Goal: Task Accomplishment & Management: Complete application form

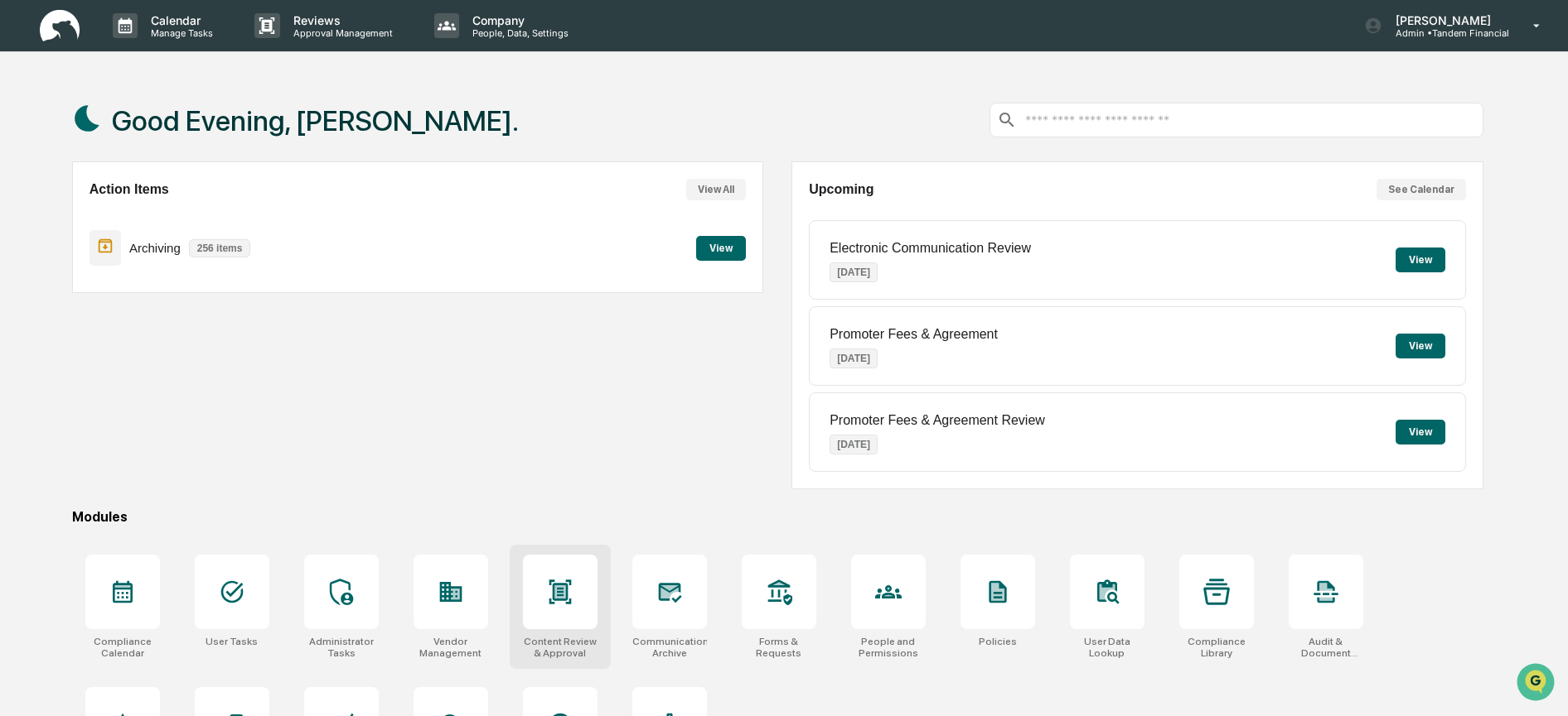
click at [573, 604] on icon at bounding box center [560, 592] width 26 height 26
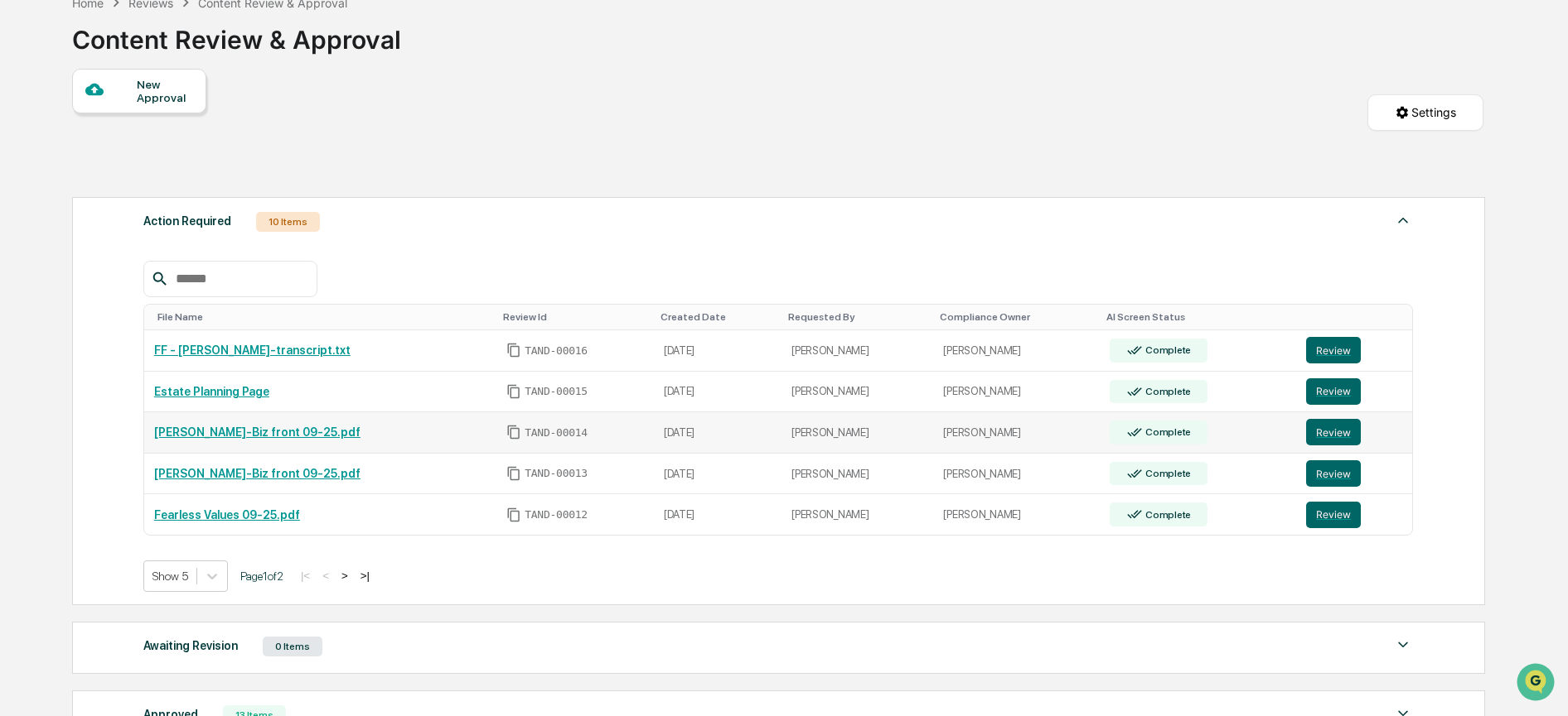
scroll to position [353, 0]
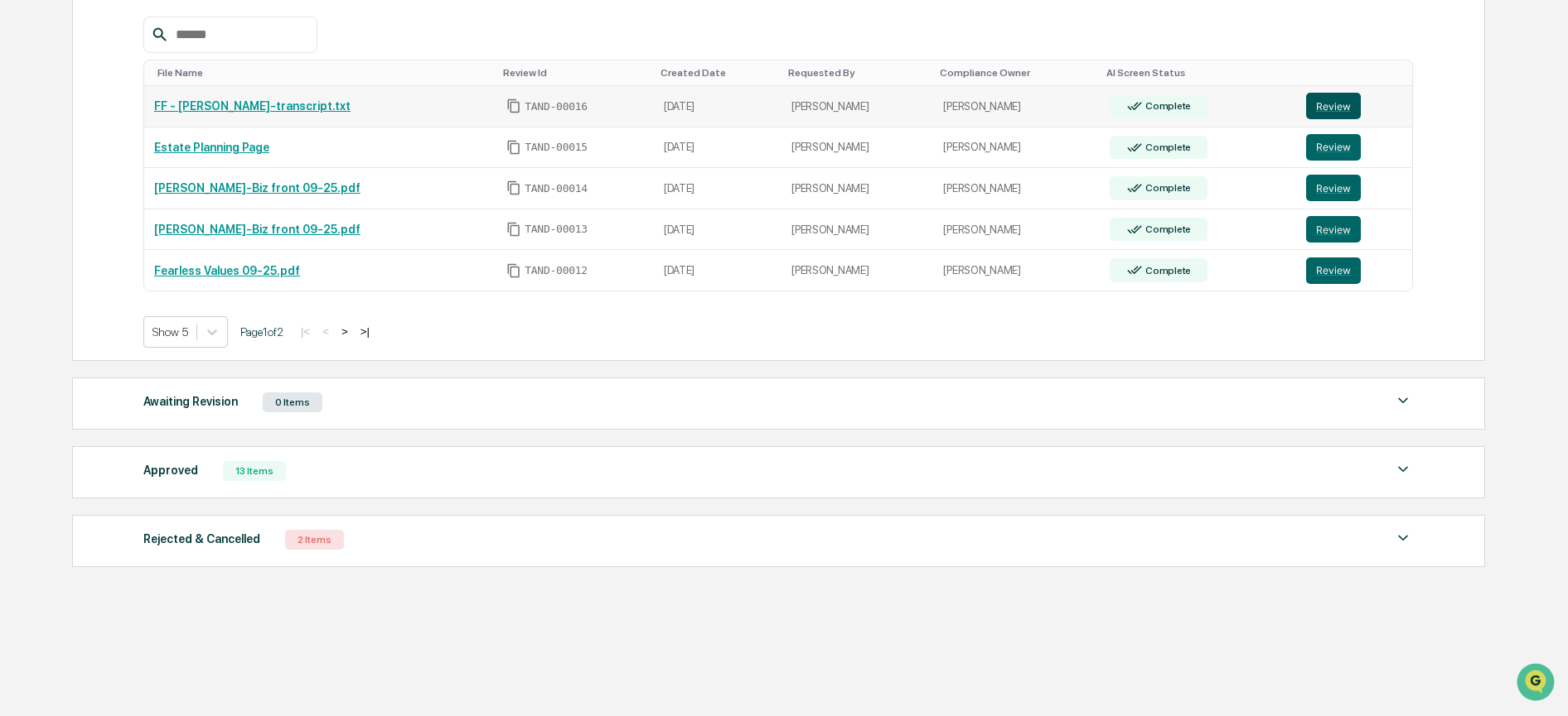
click at [1343, 93] on button "Review" at bounding box center [1334, 106] width 55 height 26
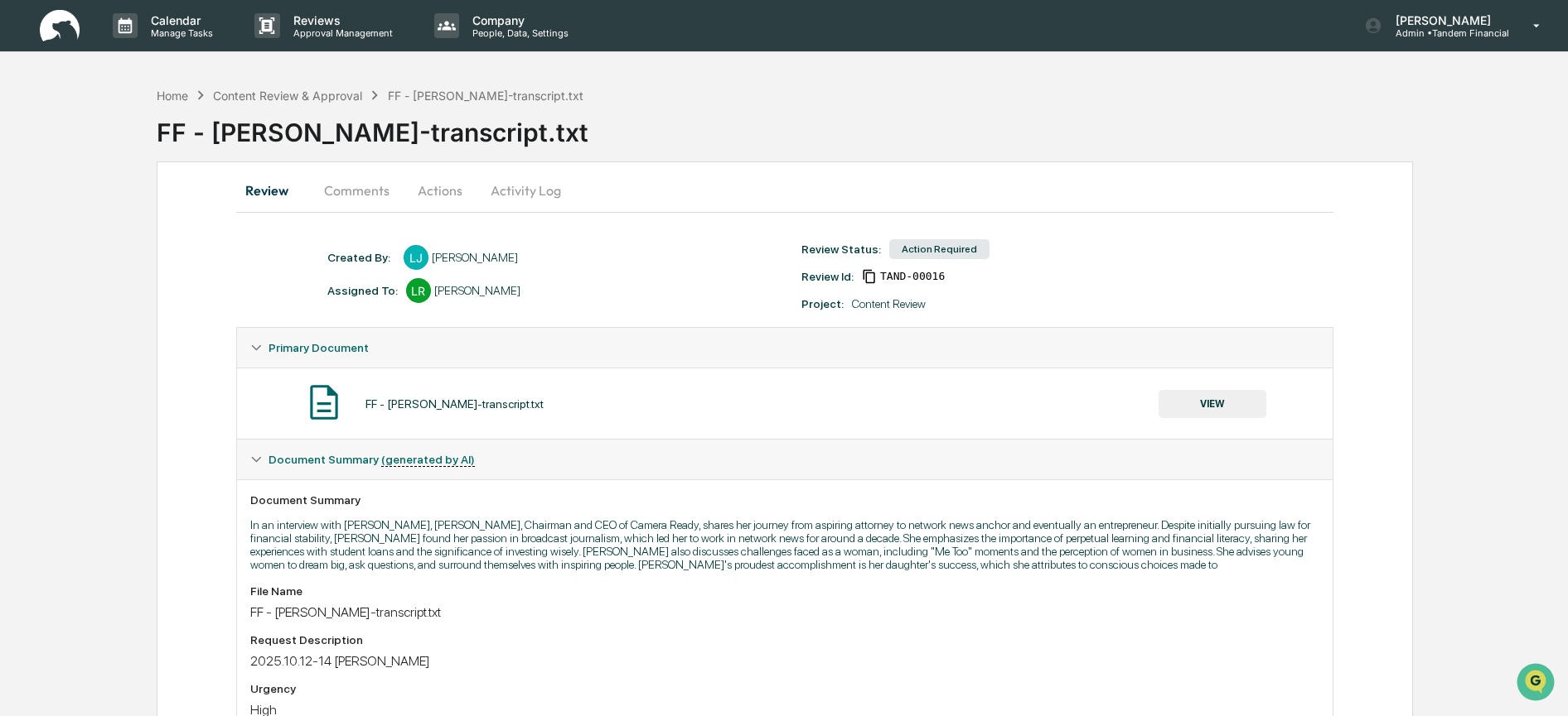
click at [422, 190] on button "Actions" at bounding box center [439, 191] width 75 height 40
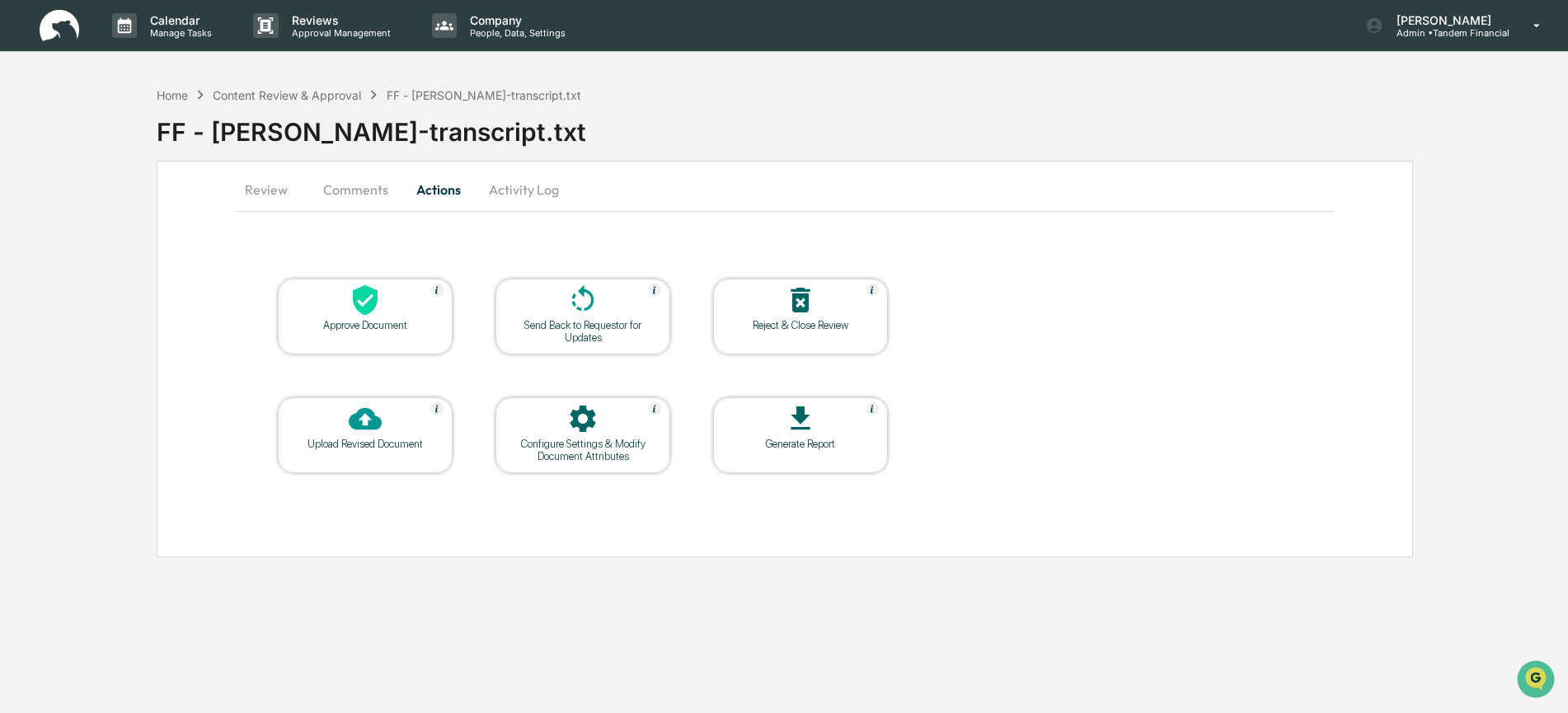
click at [511, 191] on button "Activity Log" at bounding box center [524, 190] width 97 height 40
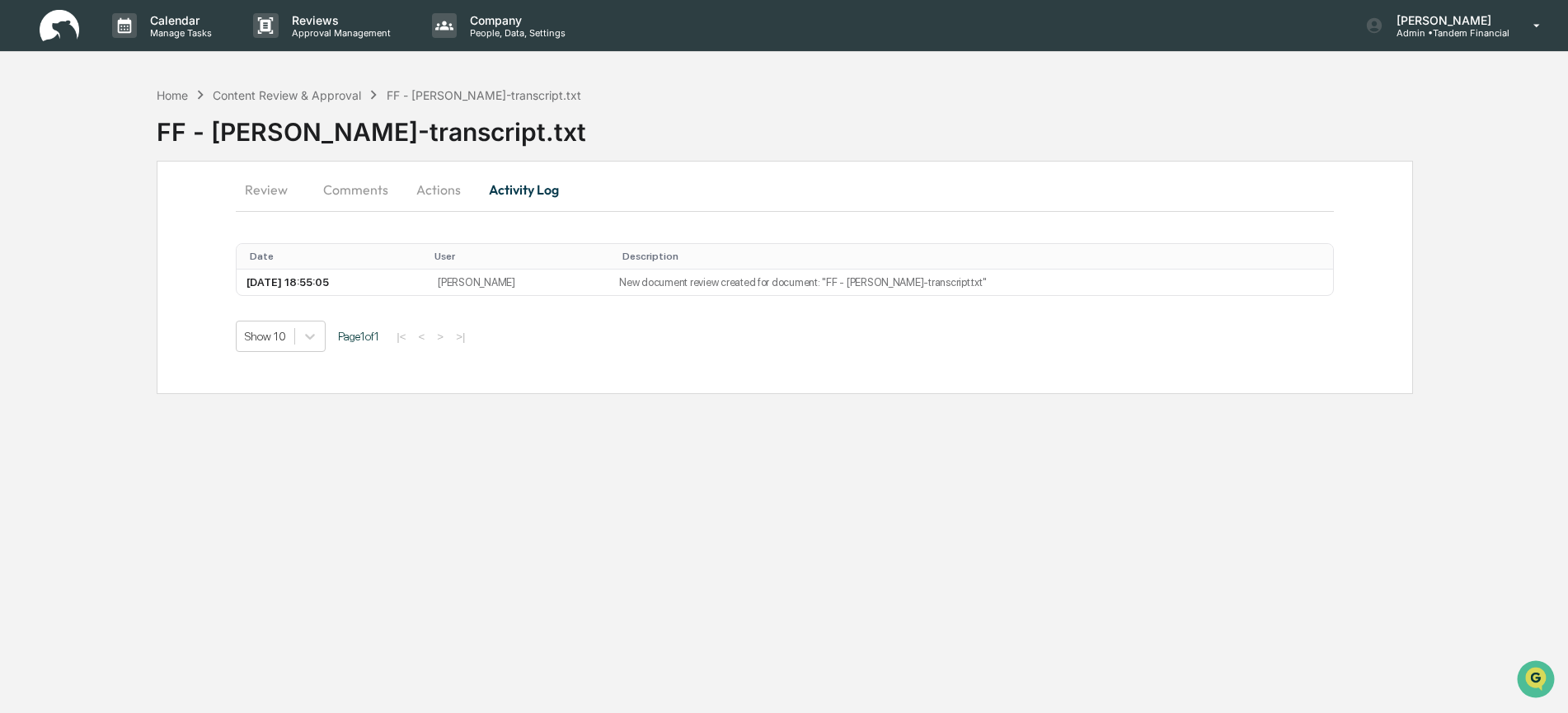
click at [290, 191] on button "Review" at bounding box center [273, 190] width 74 height 40
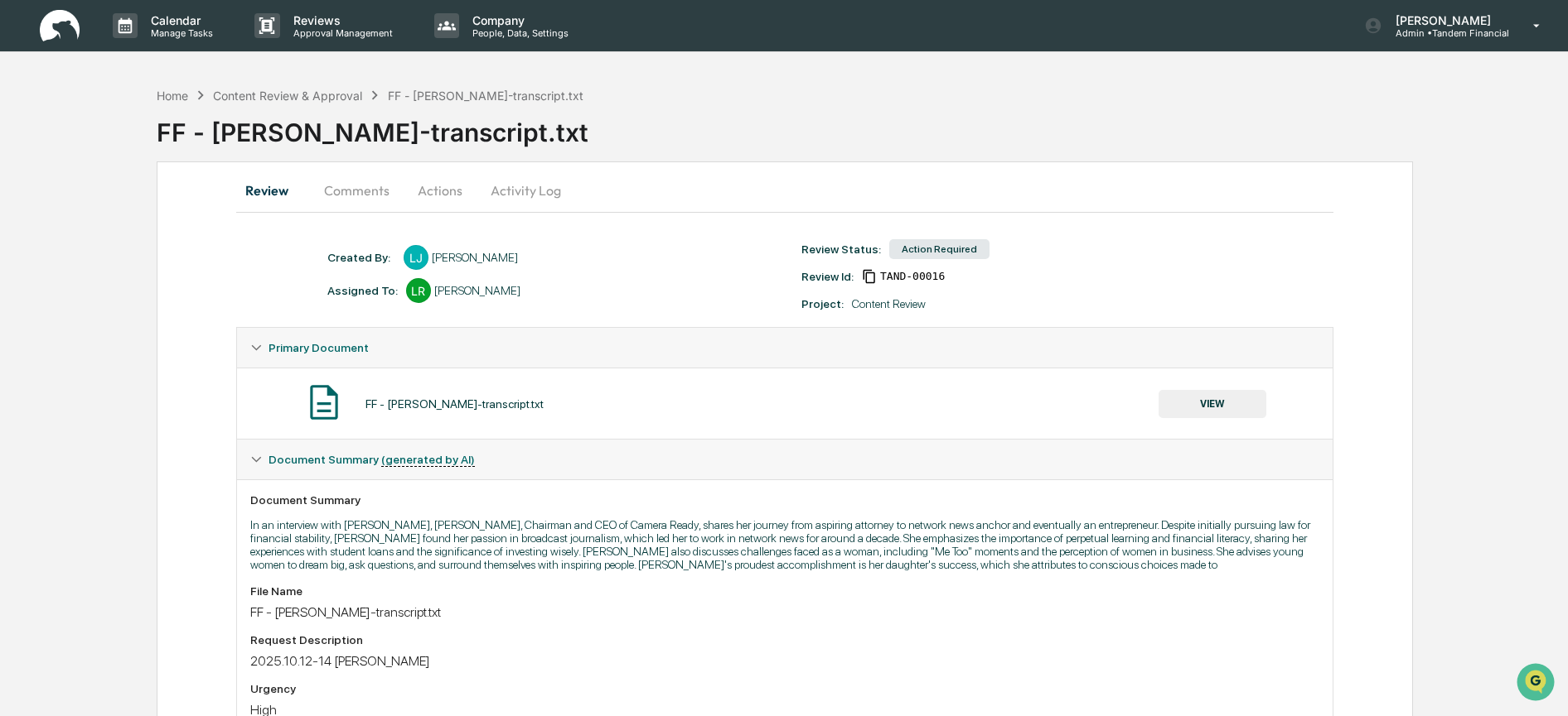
click at [1203, 402] on button "VIEW" at bounding box center [1213, 404] width 108 height 28
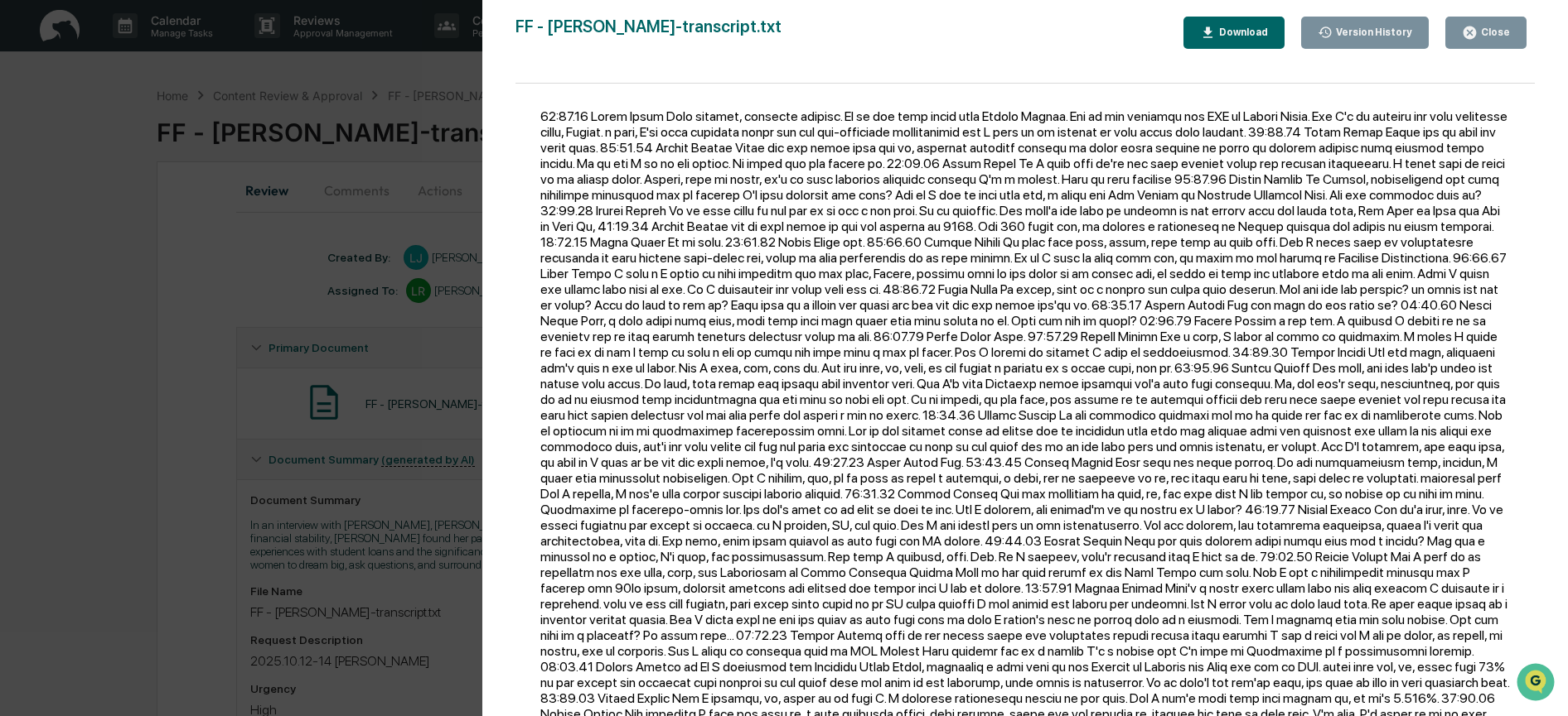
click at [1473, 38] on icon "button" at bounding box center [1469, 32] width 12 height 12
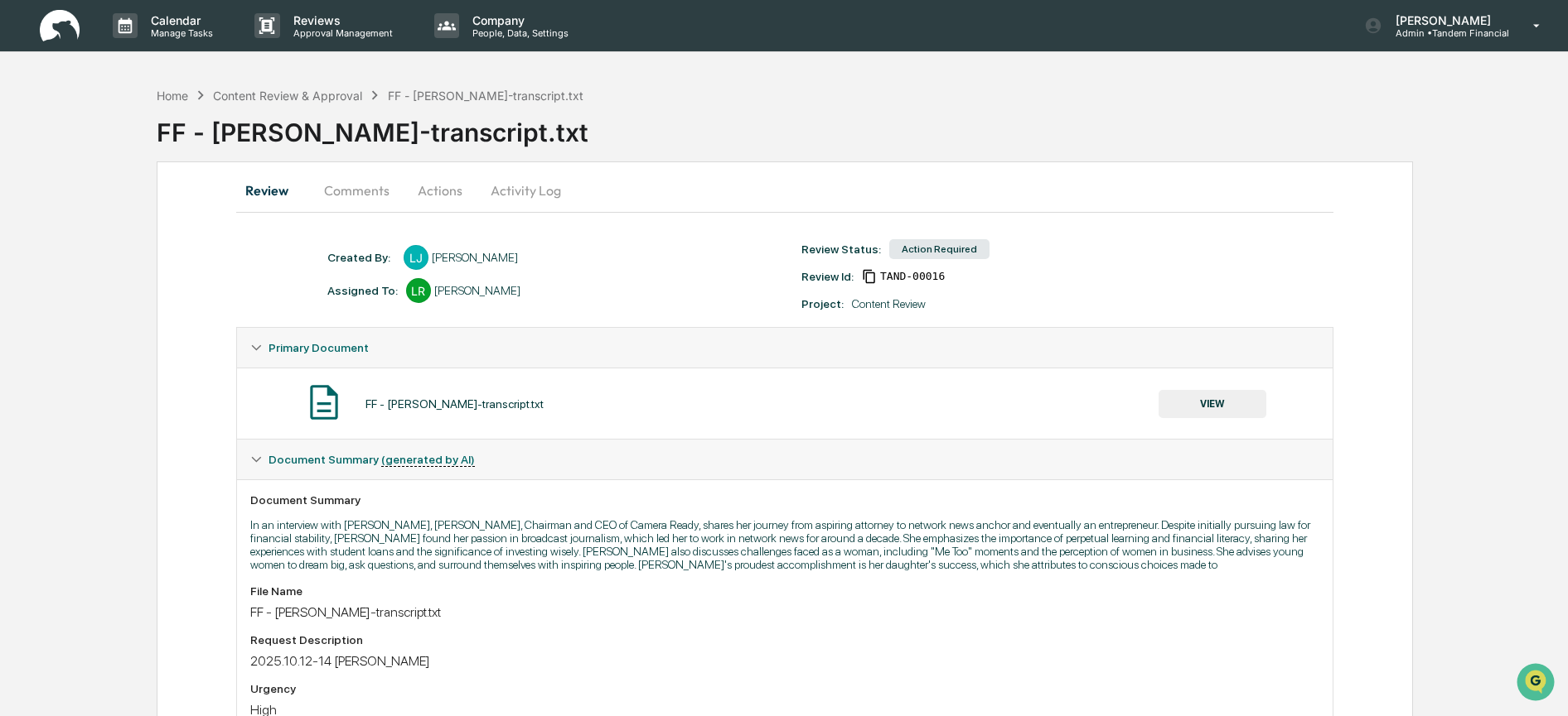
click at [459, 185] on button "Actions" at bounding box center [439, 191] width 75 height 40
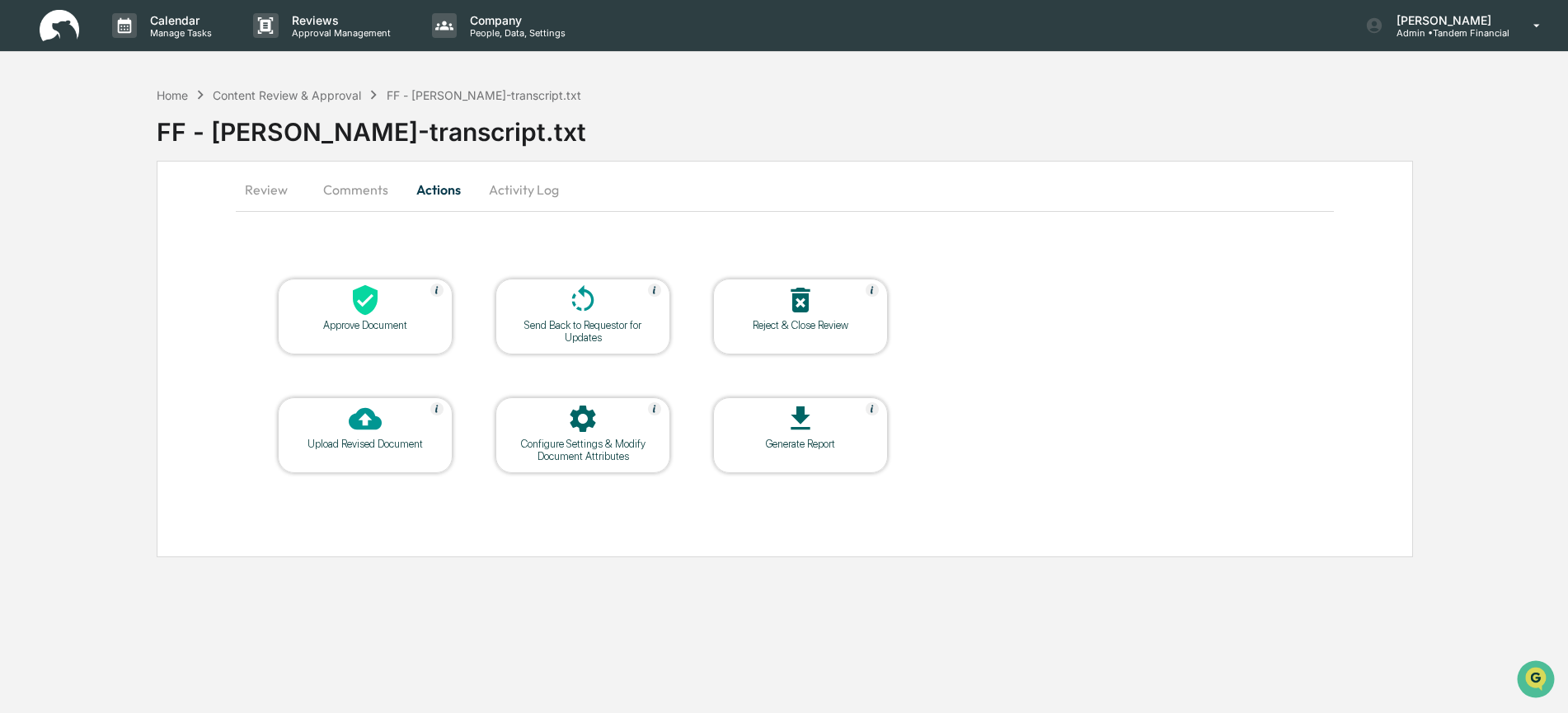
click at [352, 311] on icon at bounding box center [365, 300] width 33 height 33
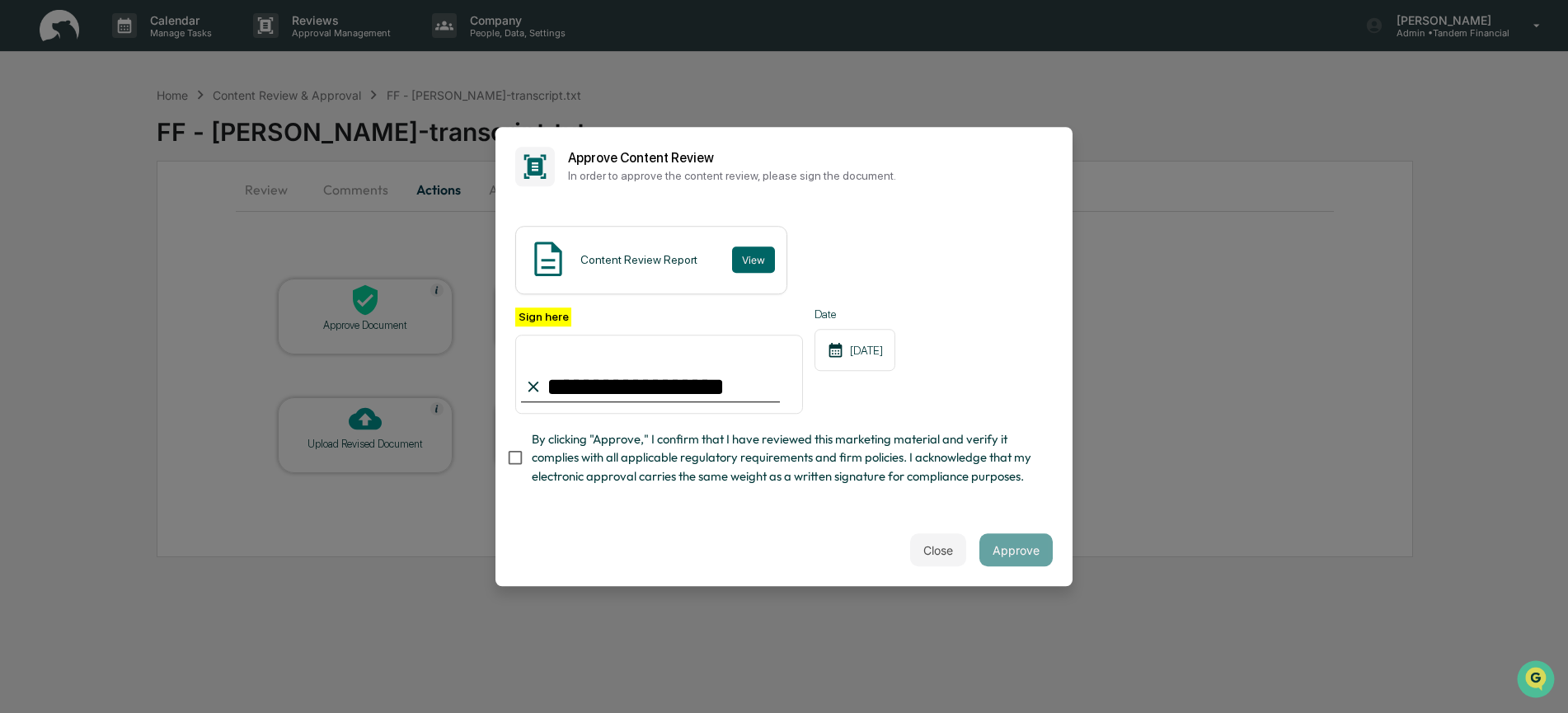
type input "**********"
click at [1034, 546] on button "Approve" at bounding box center [1016, 549] width 73 height 33
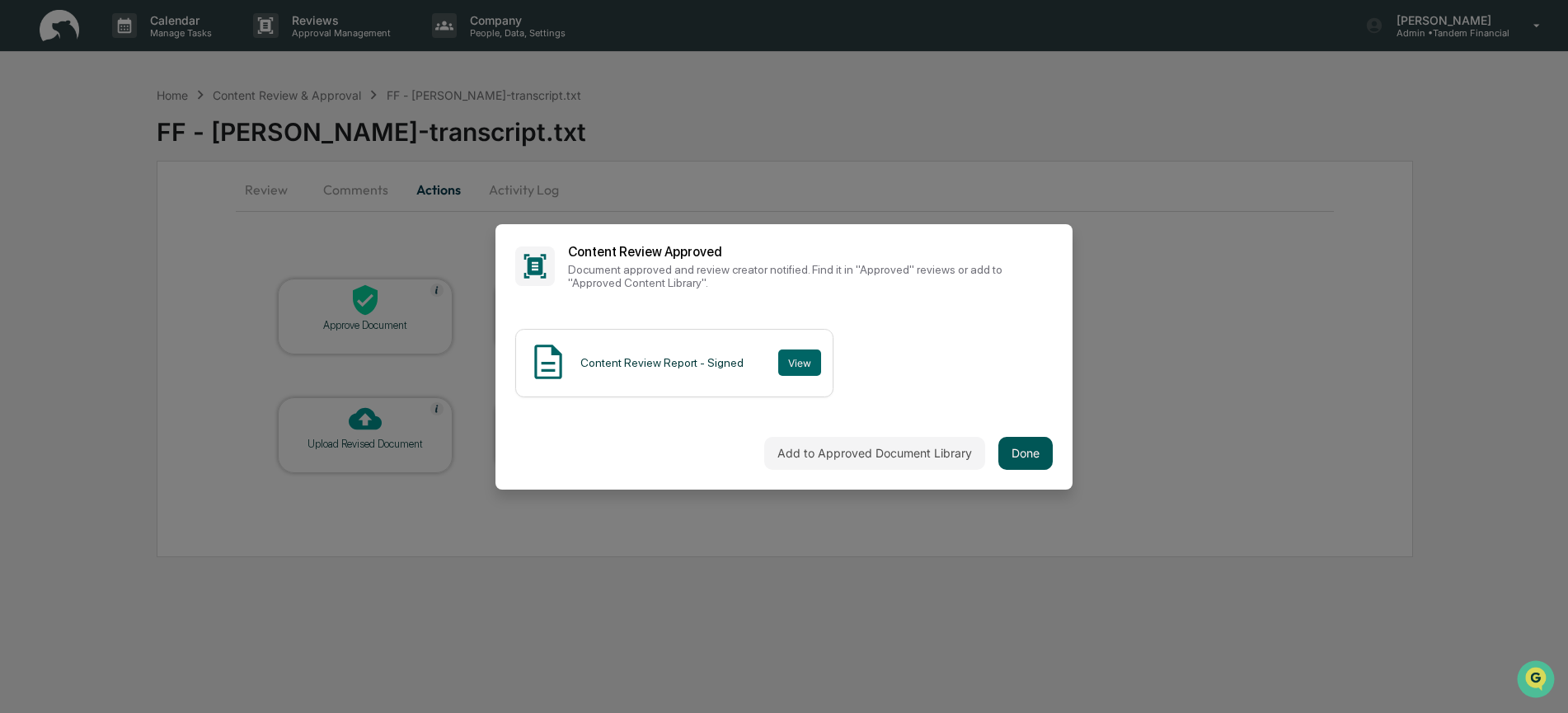
click at [1022, 446] on button "Done" at bounding box center [1026, 453] width 55 height 33
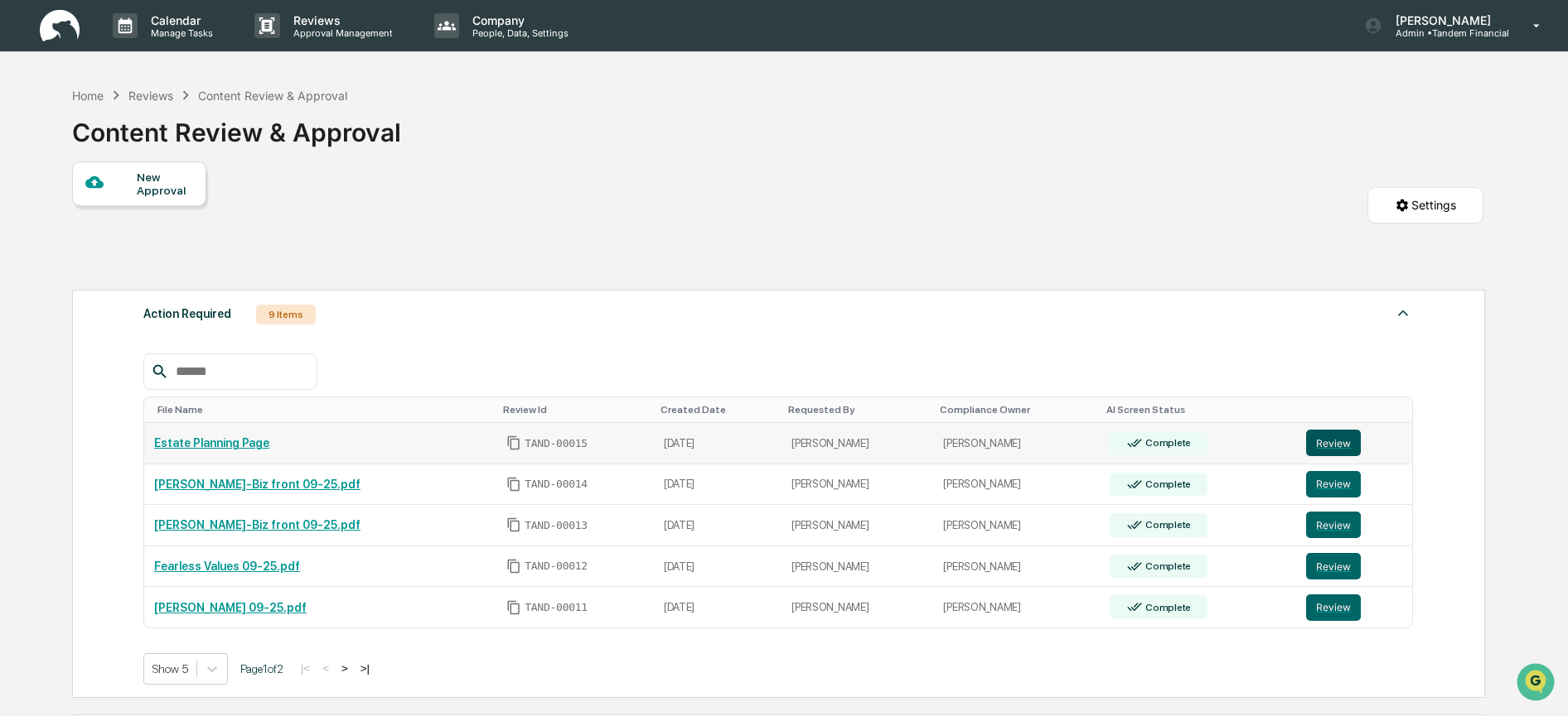
click at [1323, 442] on button "Review" at bounding box center [1334, 443] width 55 height 26
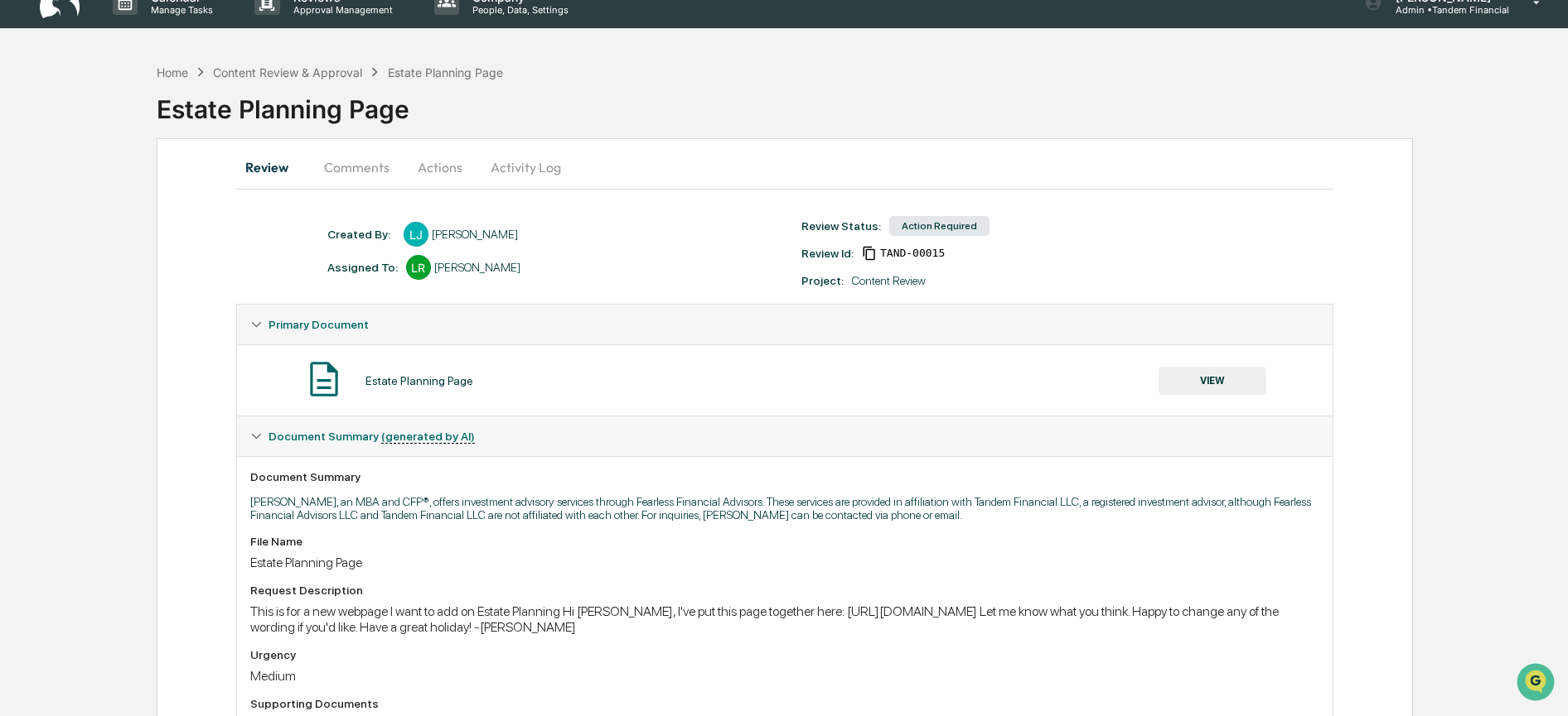
scroll to position [86, 0]
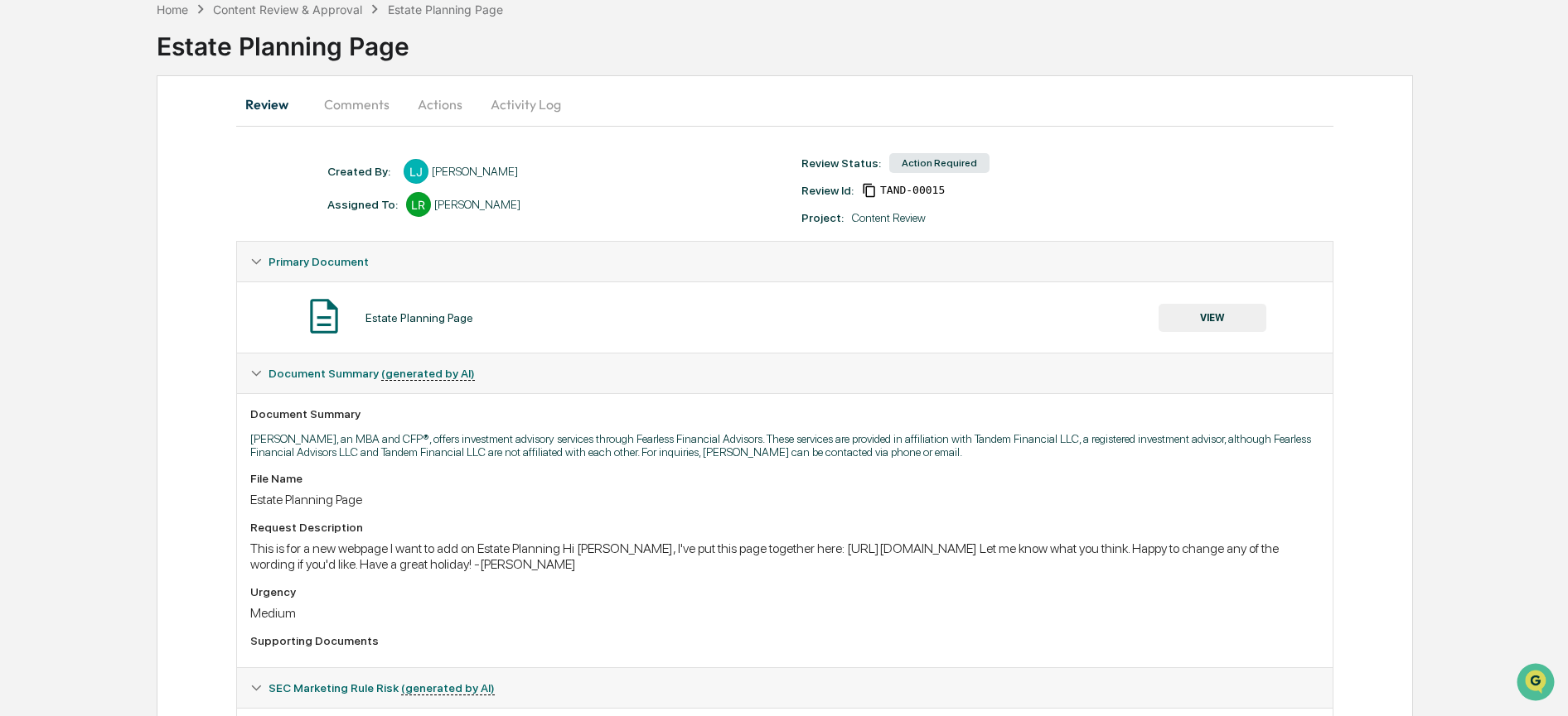
click at [363, 106] on button "Comments" at bounding box center [356, 104] width 92 height 40
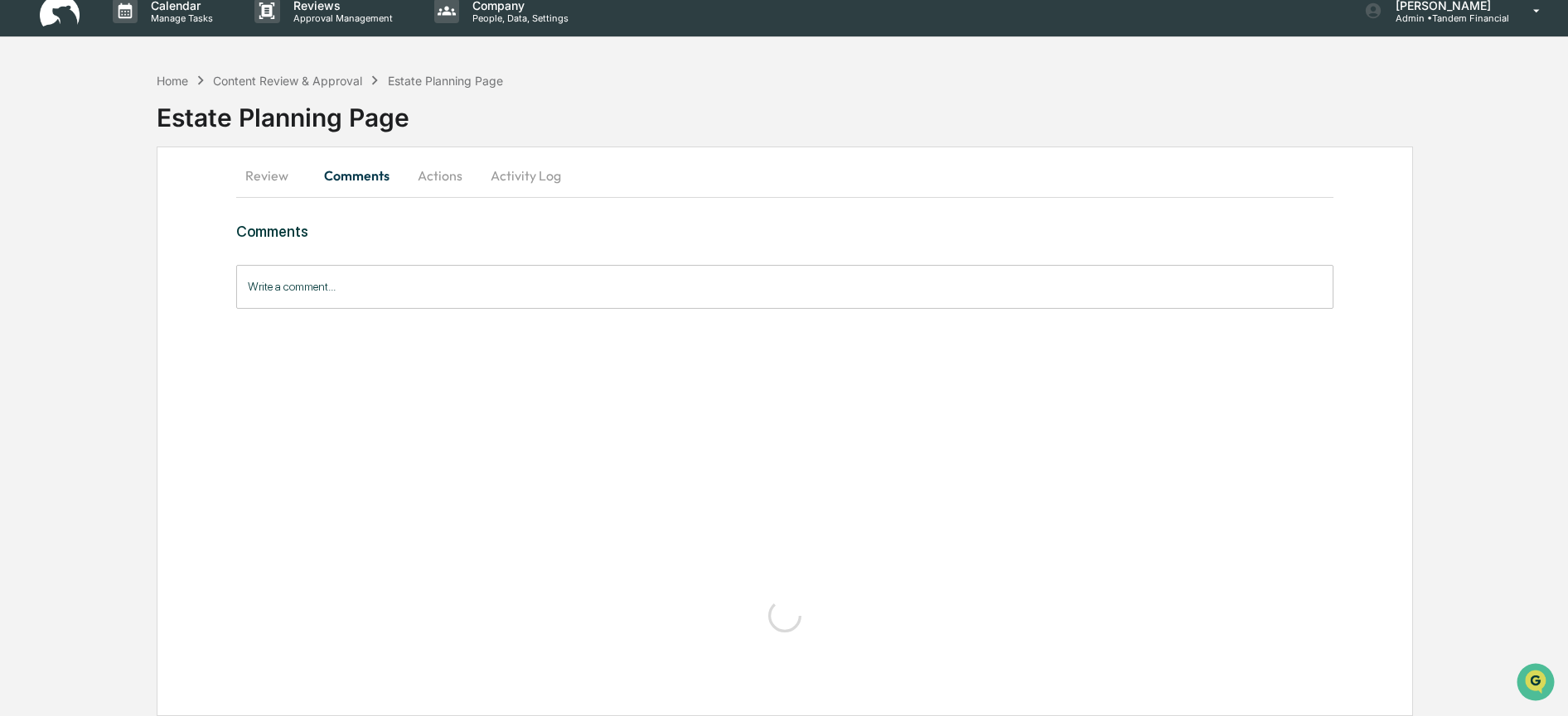
scroll to position [0, 0]
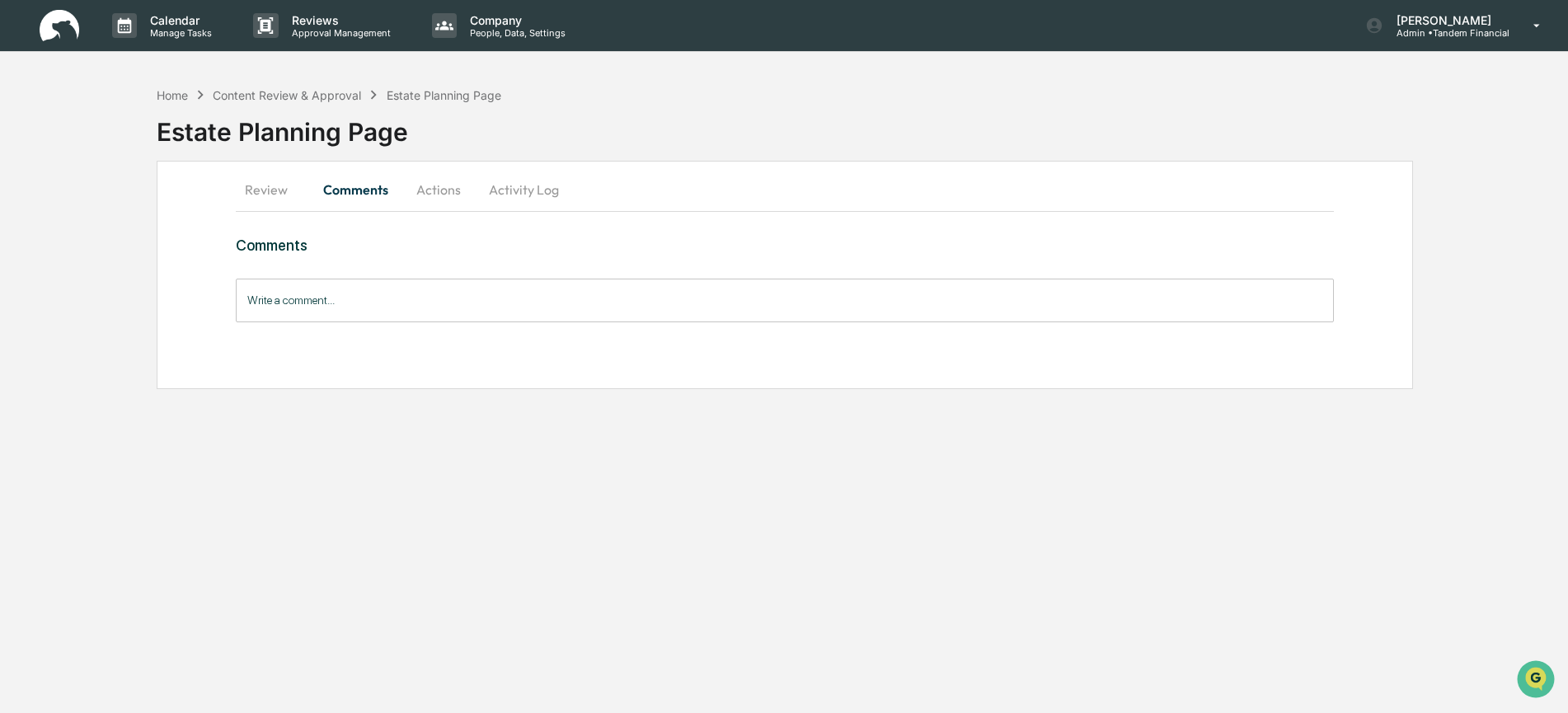
click at [451, 188] on button "Actions" at bounding box center [438, 190] width 74 height 40
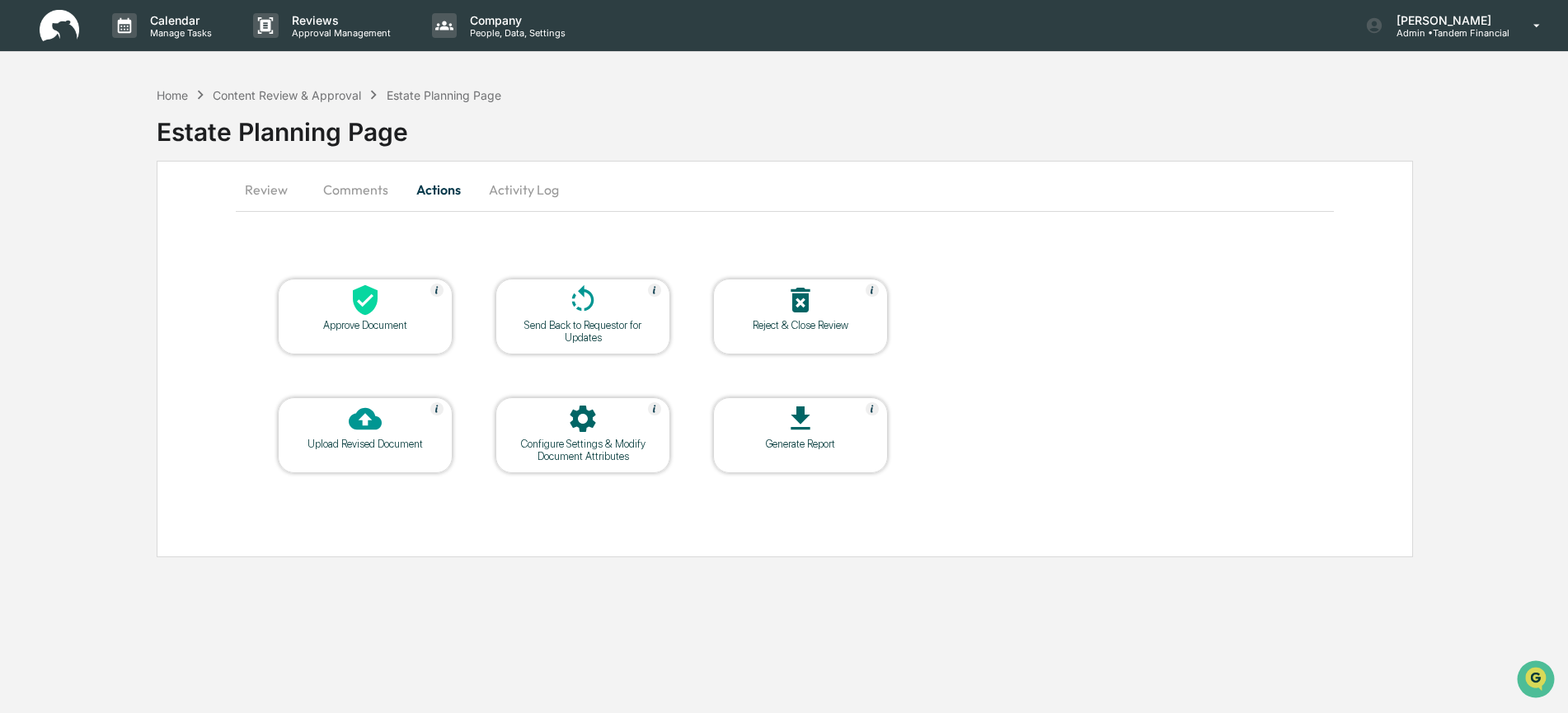
click at [255, 189] on button "Review" at bounding box center [273, 190] width 74 height 40
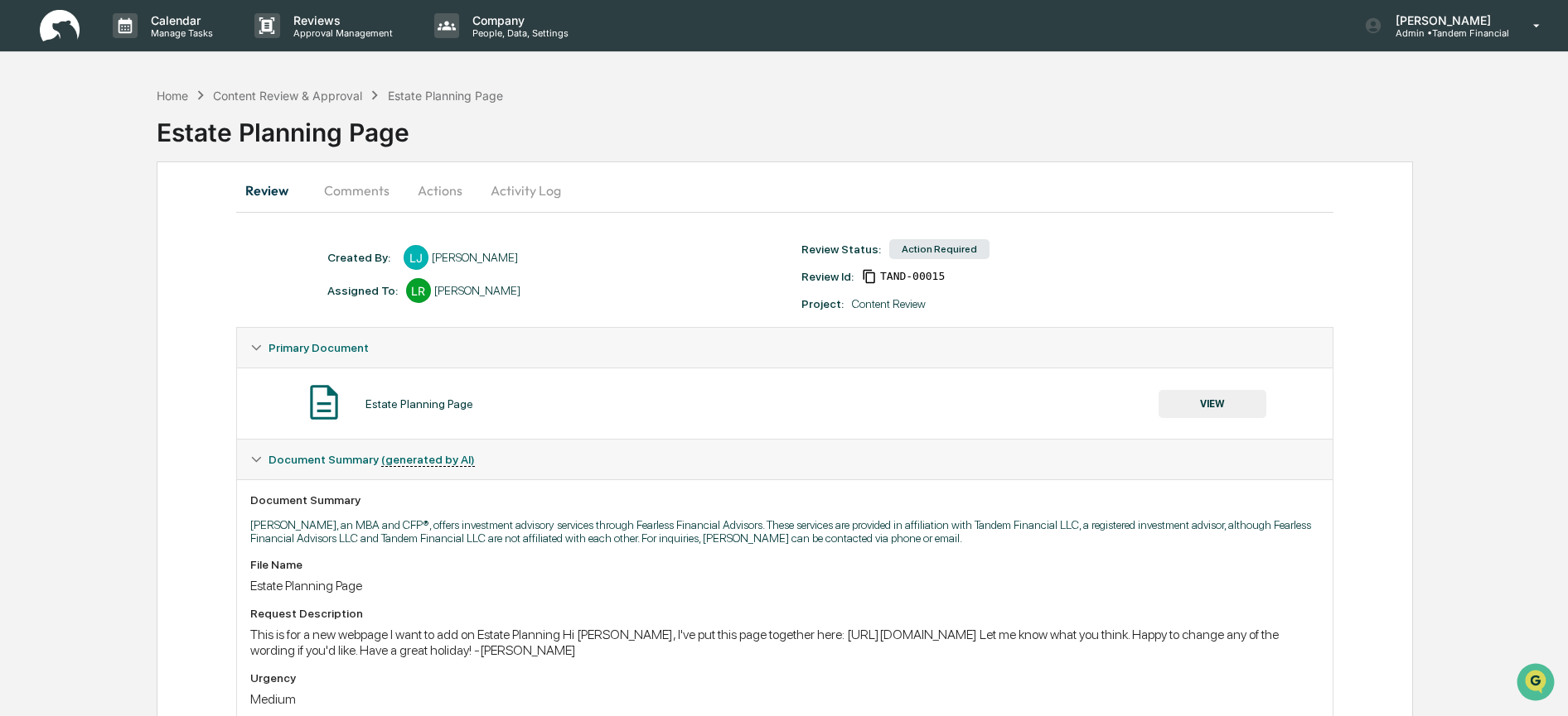
click at [1162, 407] on button "VIEW" at bounding box center [1213, 404] width 108 height 28
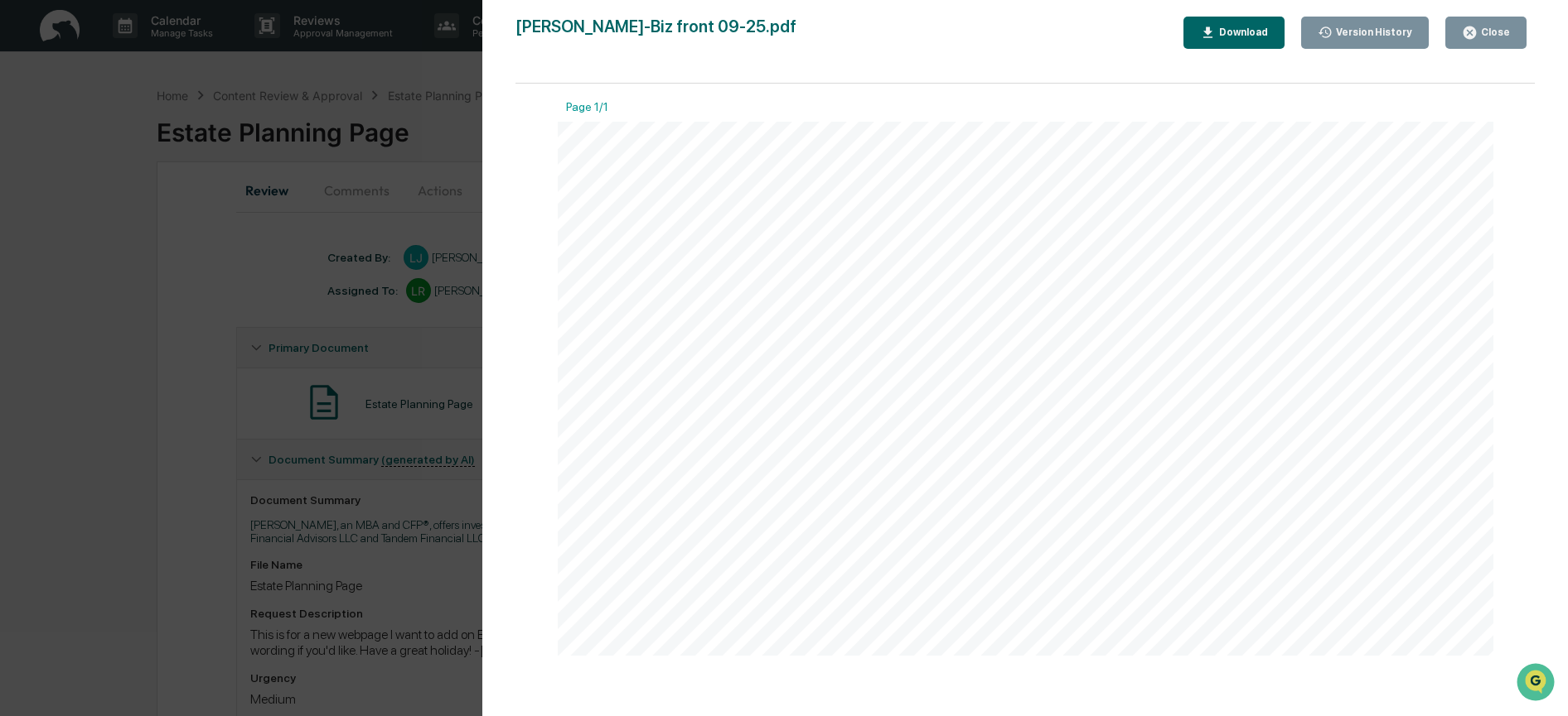
click at [1487, 29] on div "Close" at bounding box center [1493, 32] width 32 height 11
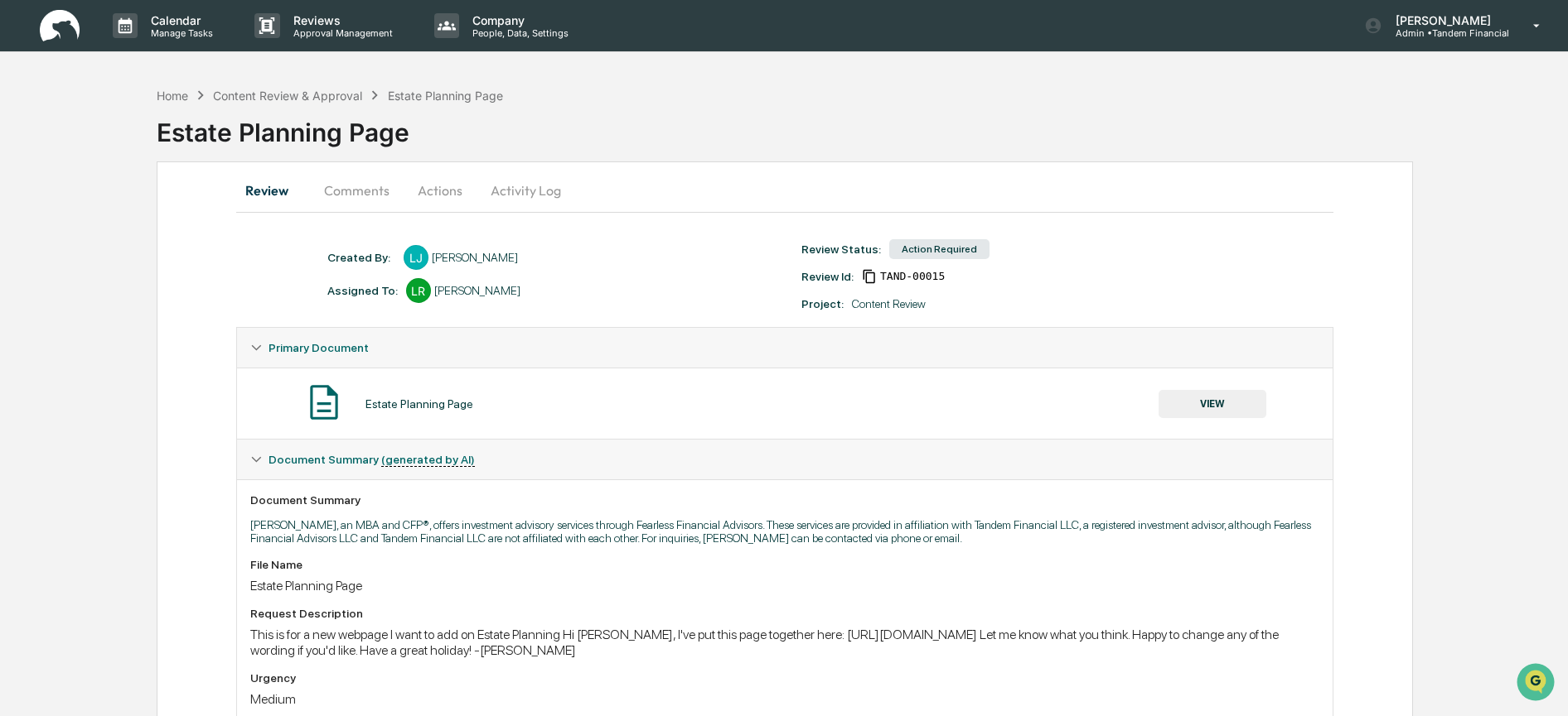
click at [371, 189] on button "Comments" at bounding box center [356, 191] width 92 height 40
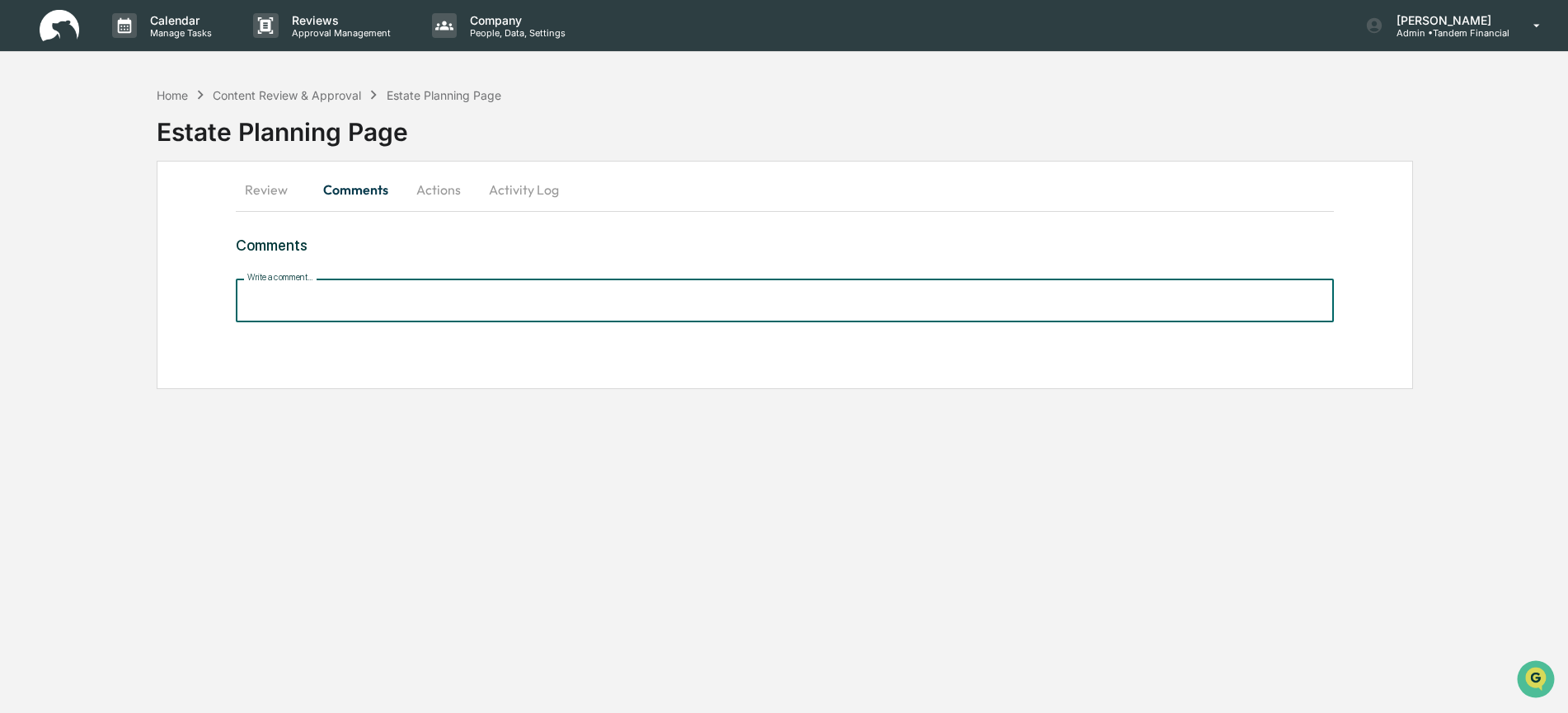
click at [381, 309] on input "Write a comment..." at bounding box center [784, 300] width 1097 height 43
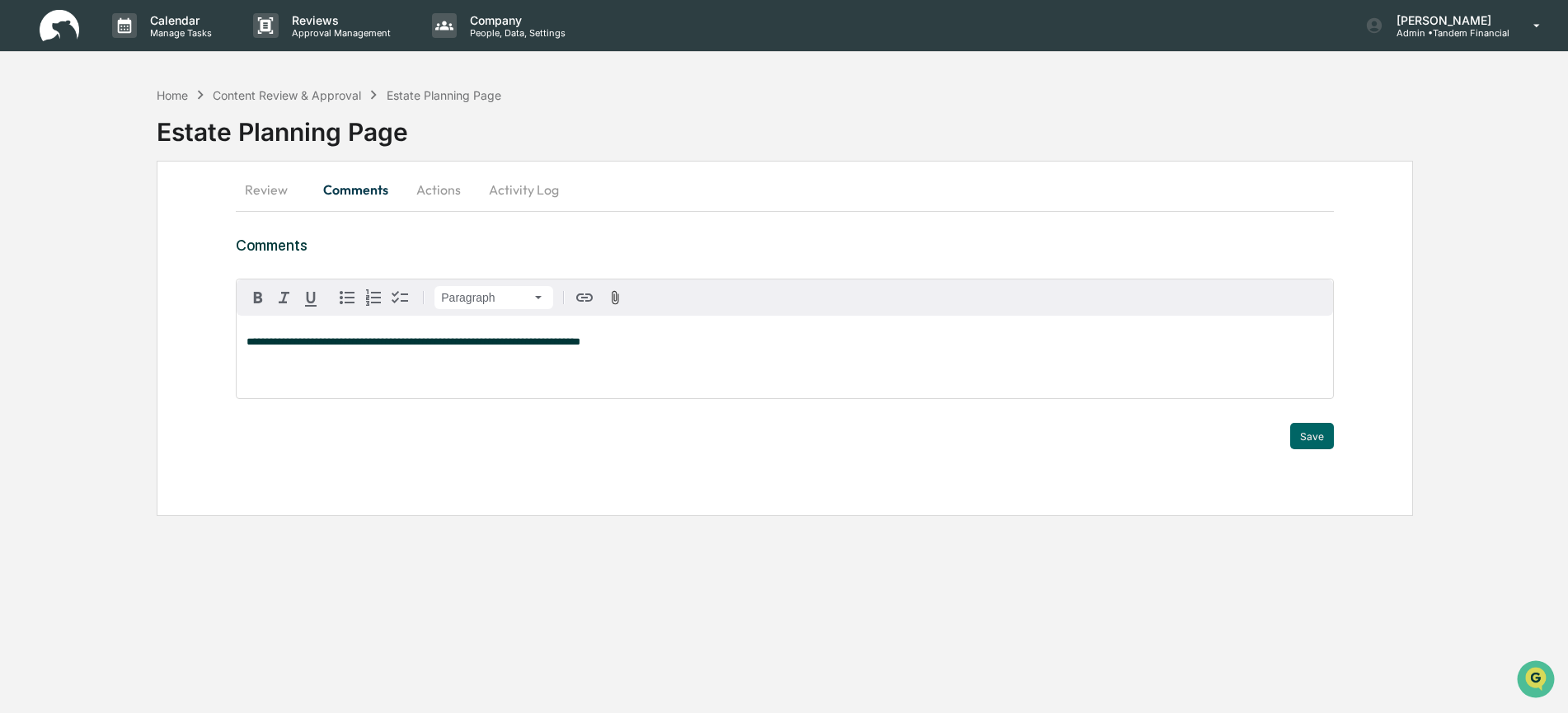
click at [510, 347] on span "**********" at bounding box center [413, 341] width 334 height 10
click at [267, 189] on button "Review" at bounding box center [273, 190] width 74 height 40
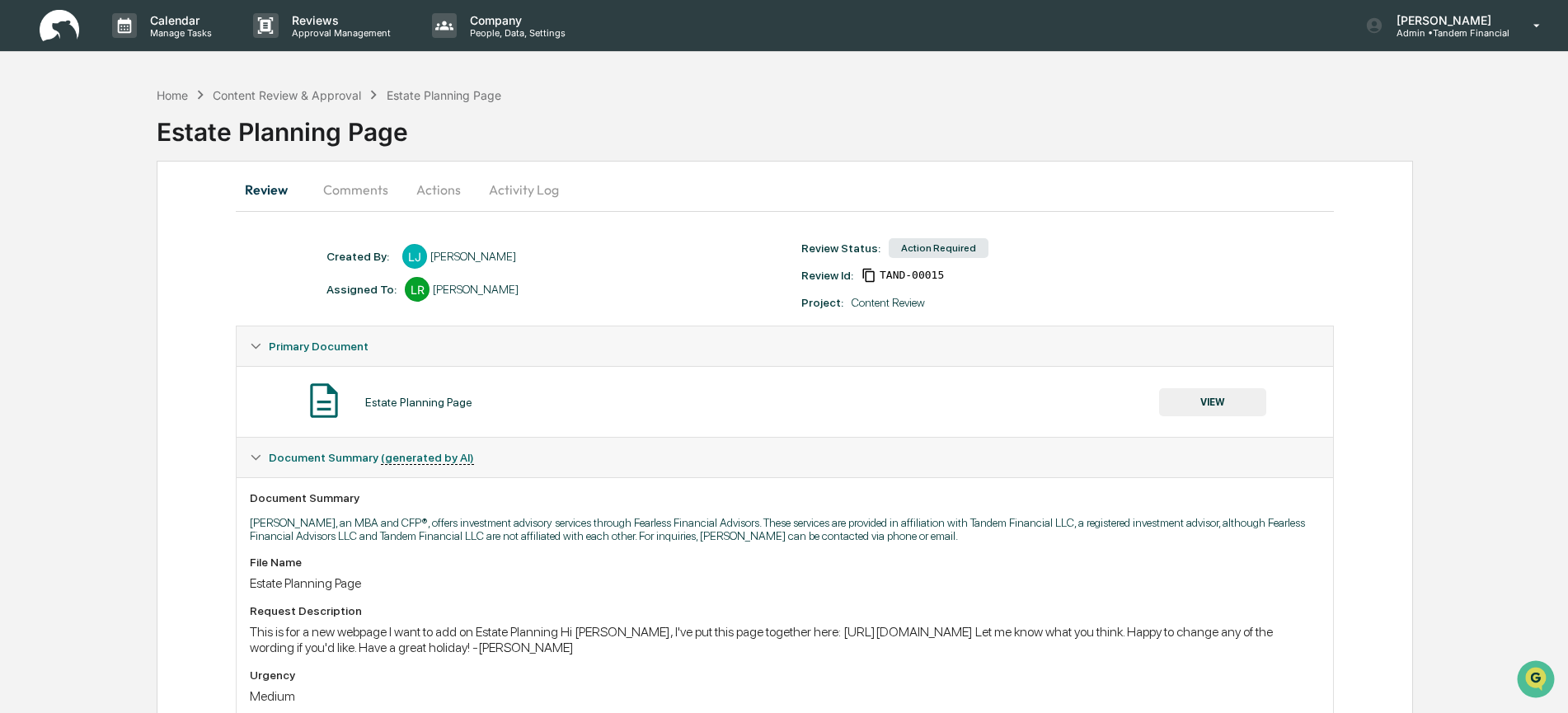
click at [1201, 404] on button "VIEW" at bounding box center [1213, 403] width 107 height 28
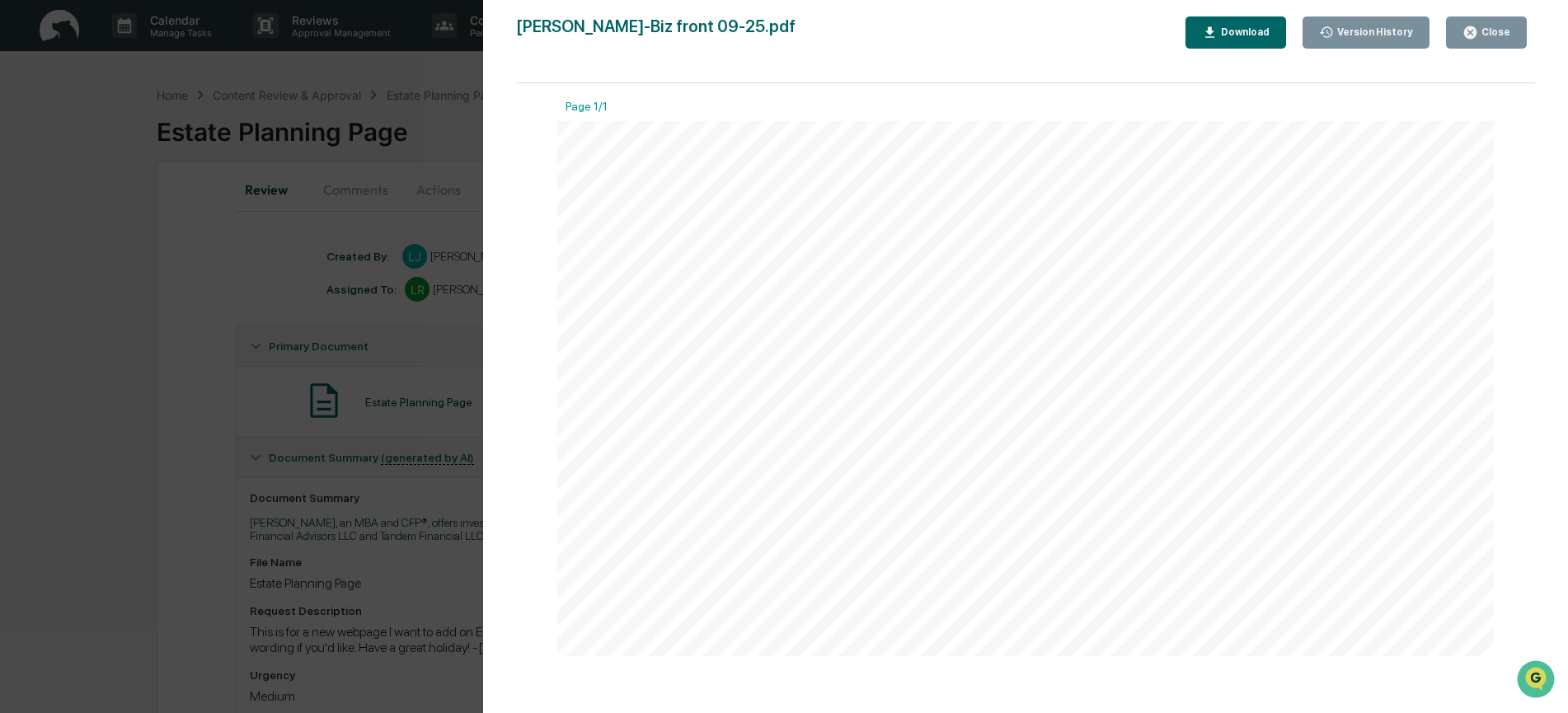
click at [1482, 29] on div "Close" at bounding box center [1494, 32] width 32 height 11
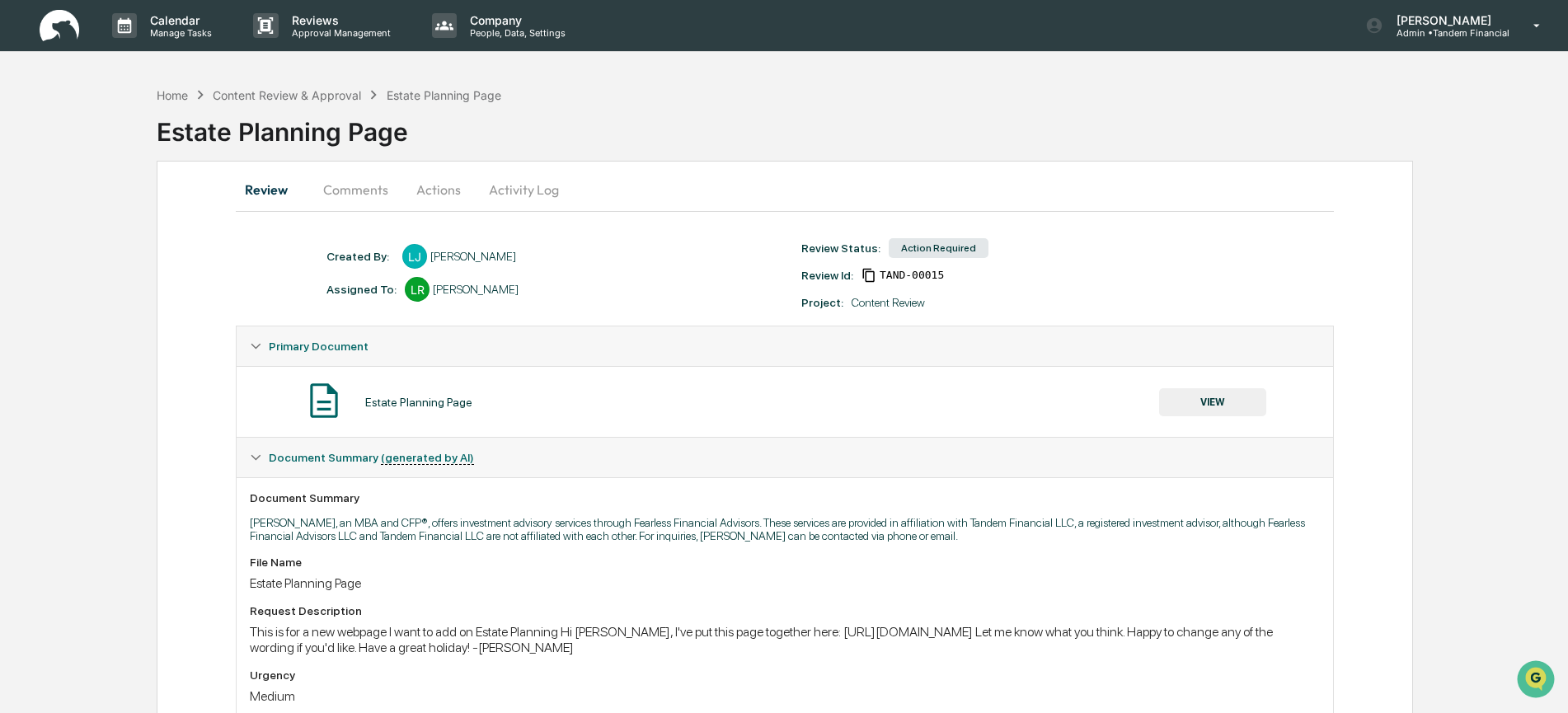
click at [431, 186] on button "Actions" at bounding box center [438, 190] width 74 height 40
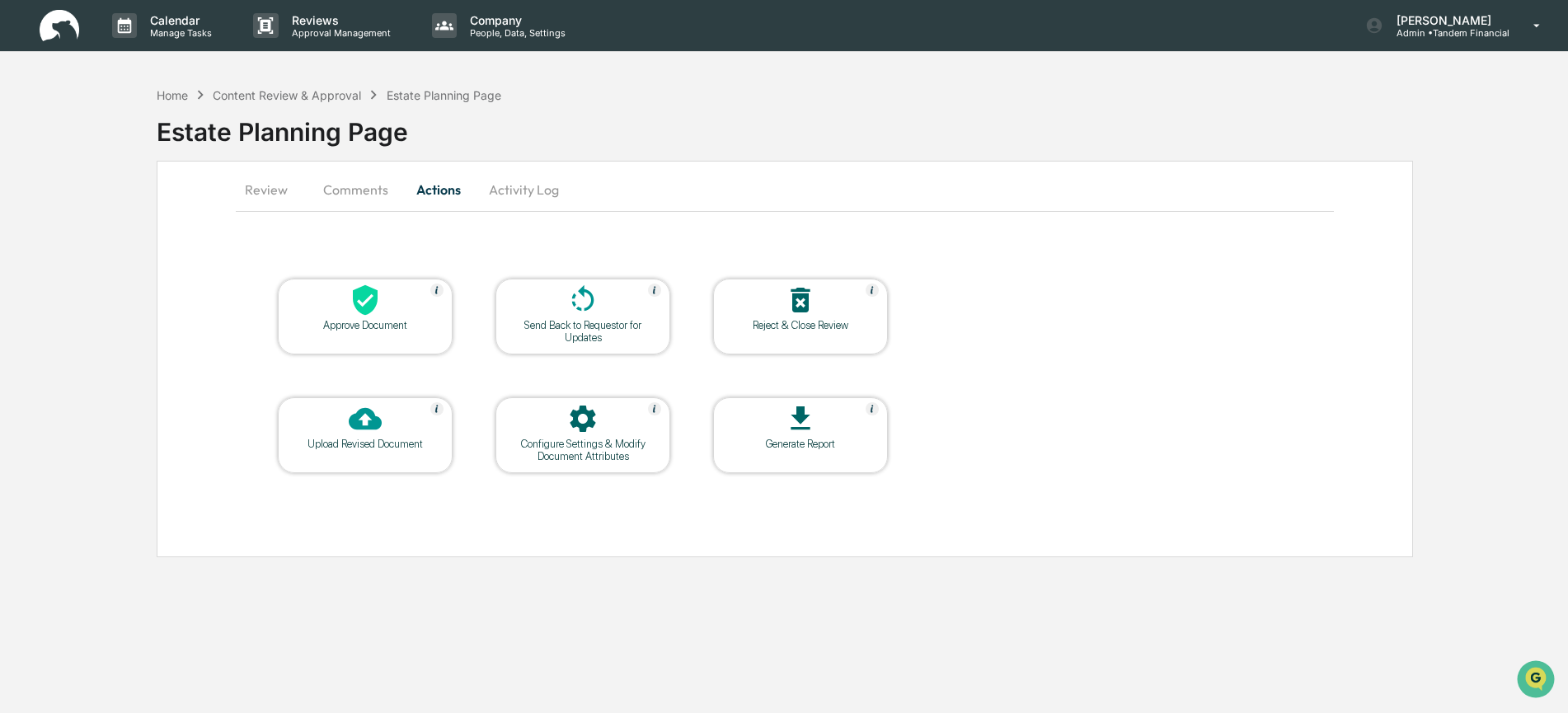
click at [319, 198] on button "Comments" at bounding box center [355, 190] width 91 height 40
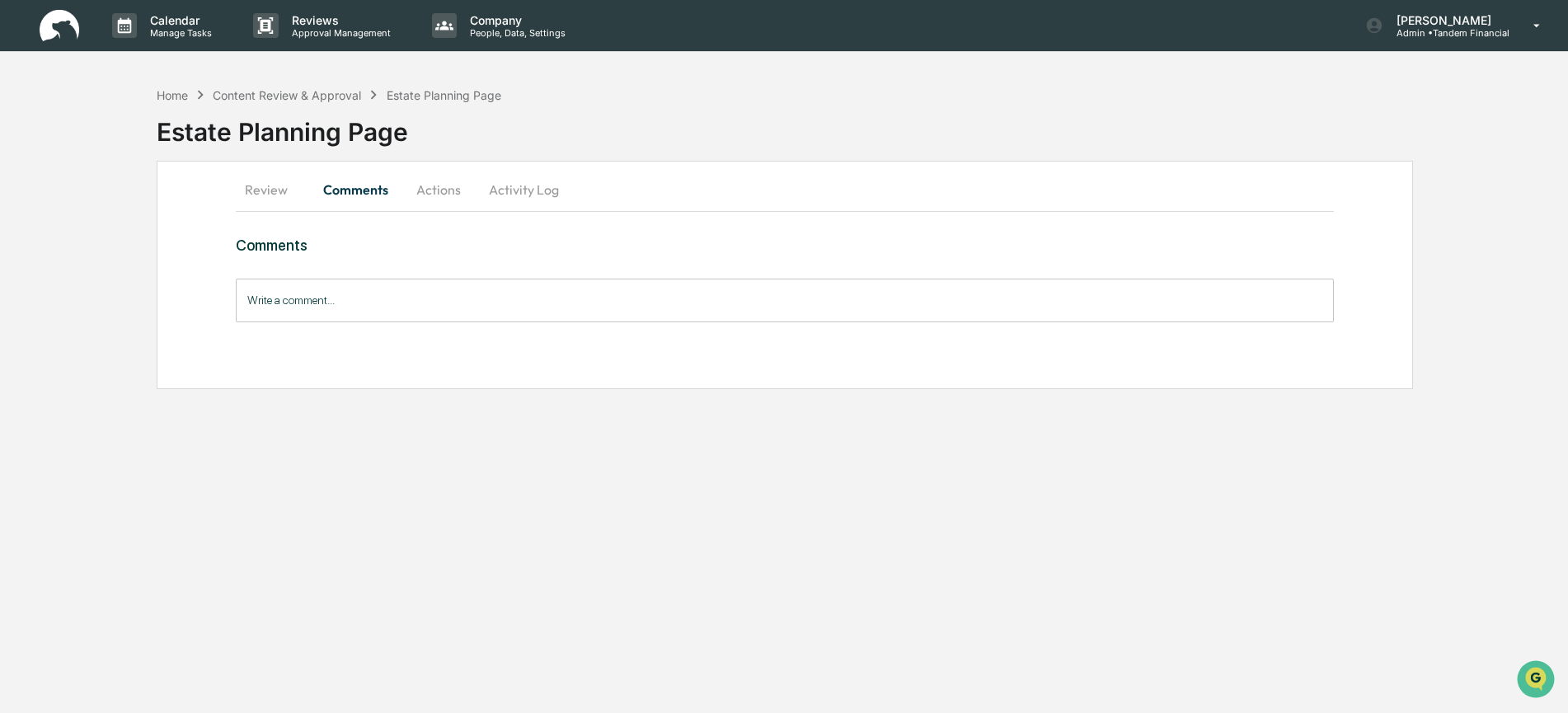
click at [364, 311] on input "Write a comment..." at bounding box center [784, 300] width 1097 height 43
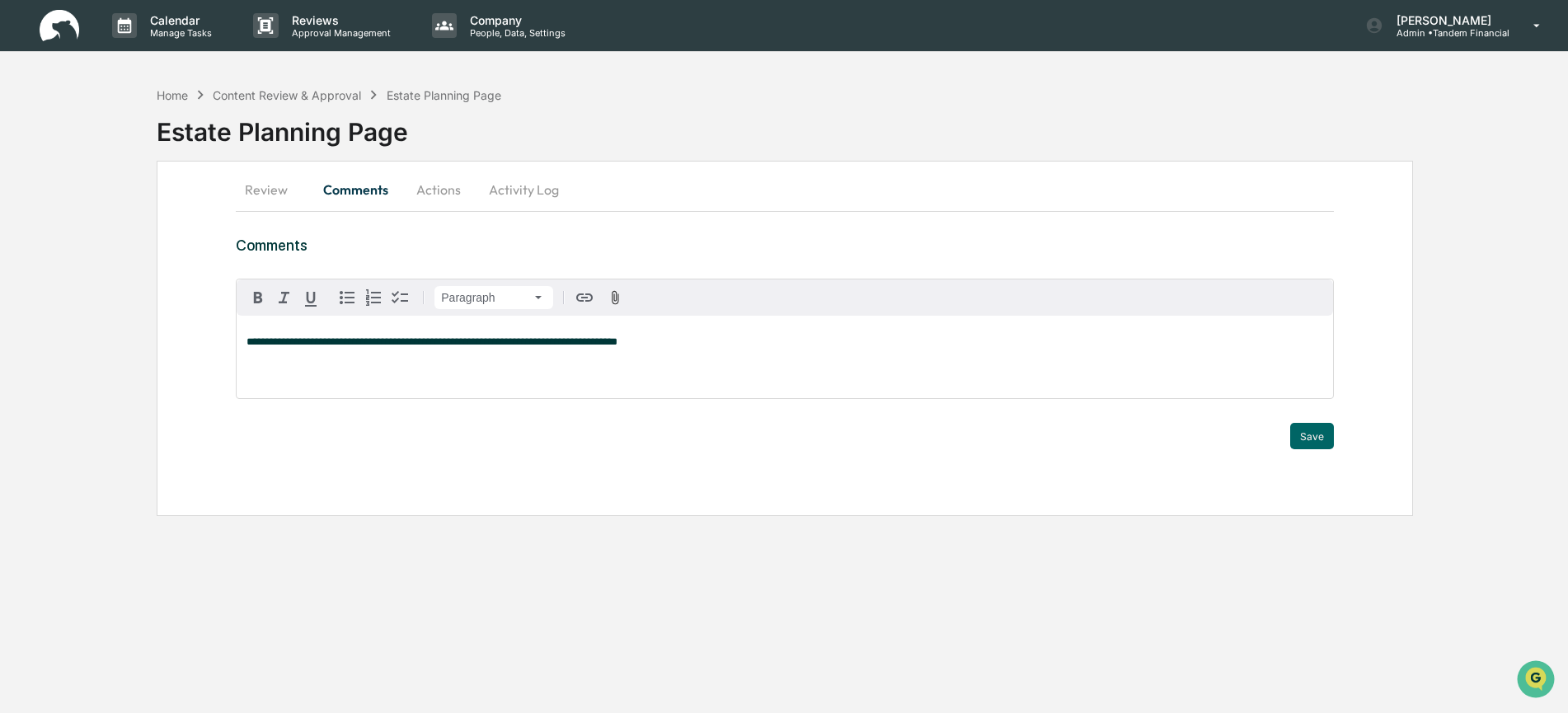
drag, startPoint x: 254, startPoint y: 342, endPoint x: 258, endPoint y: 354, distance: 12.6
click at [255, 345] on span "**********" at bounding box center [431, 341] width 371 height 10
click at [756, 334] on div "**********" at bounding box center [784, 357] width 1095 height 83
click at [684, 320] on div "**********" at bounding box center [784, 357] width 1095 height 83
click at [677, 337] on p "**********" at bounding box center [784, 342] width 1075 height 11
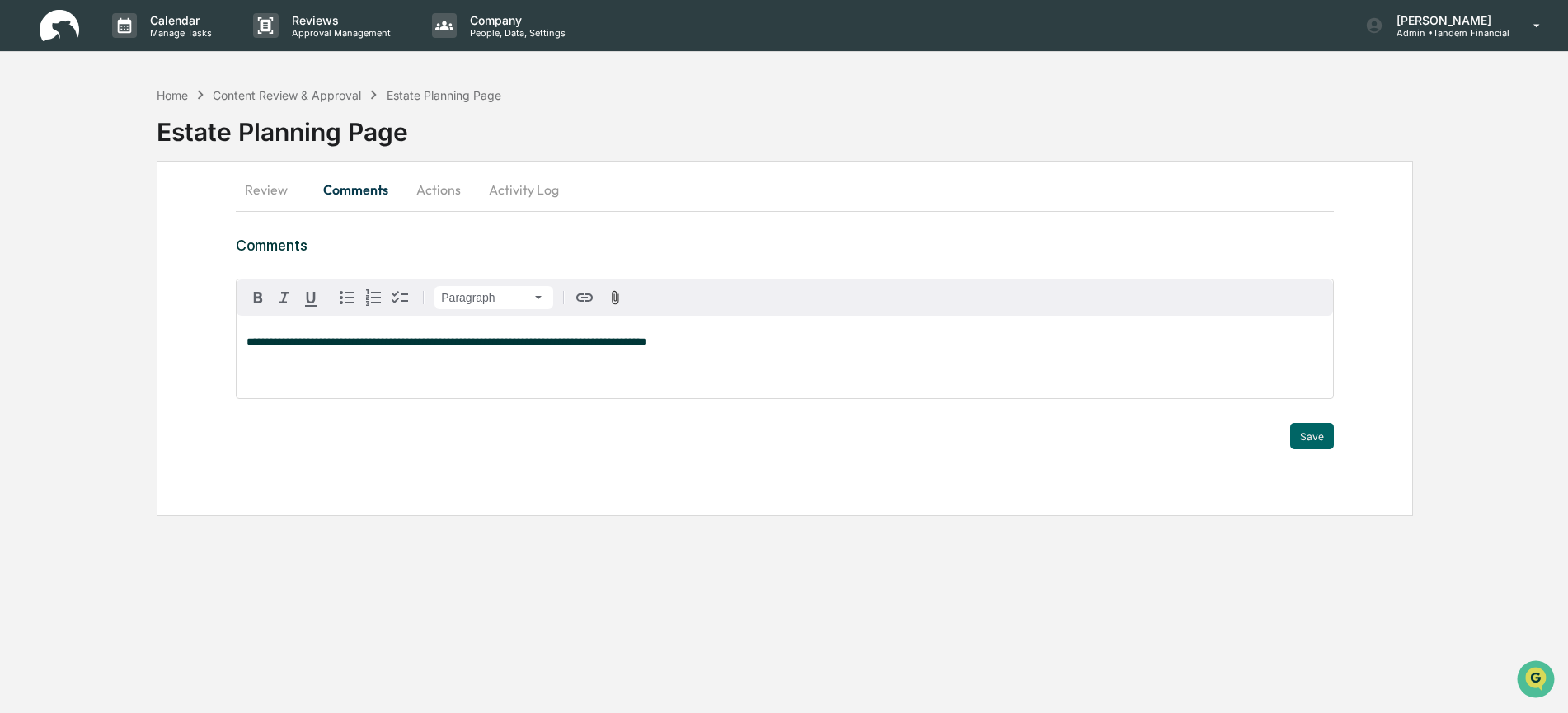
click at [288, 339] on span "**********" at bounding box center [446, 341] width 400 height 10
click at [483, 340] on span "**********" at bounding box center [448, 341] width 404 height 10
click at [1311, 435] on button "Save" at bounding box center [1311, 436] width 43 height 26
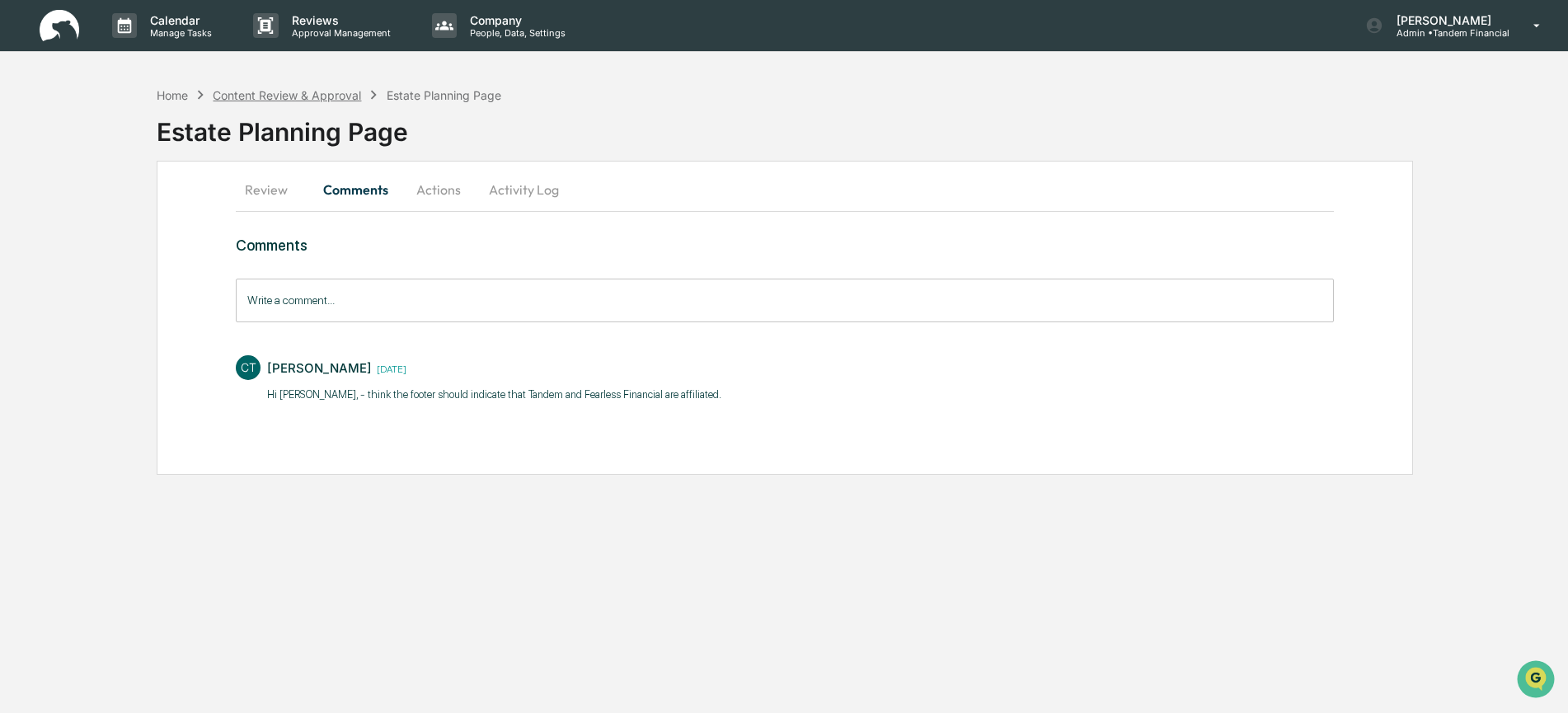
click at [280, 99] on div "Content Review & Approval" at bounding box center [287, 95] width 149 height 14
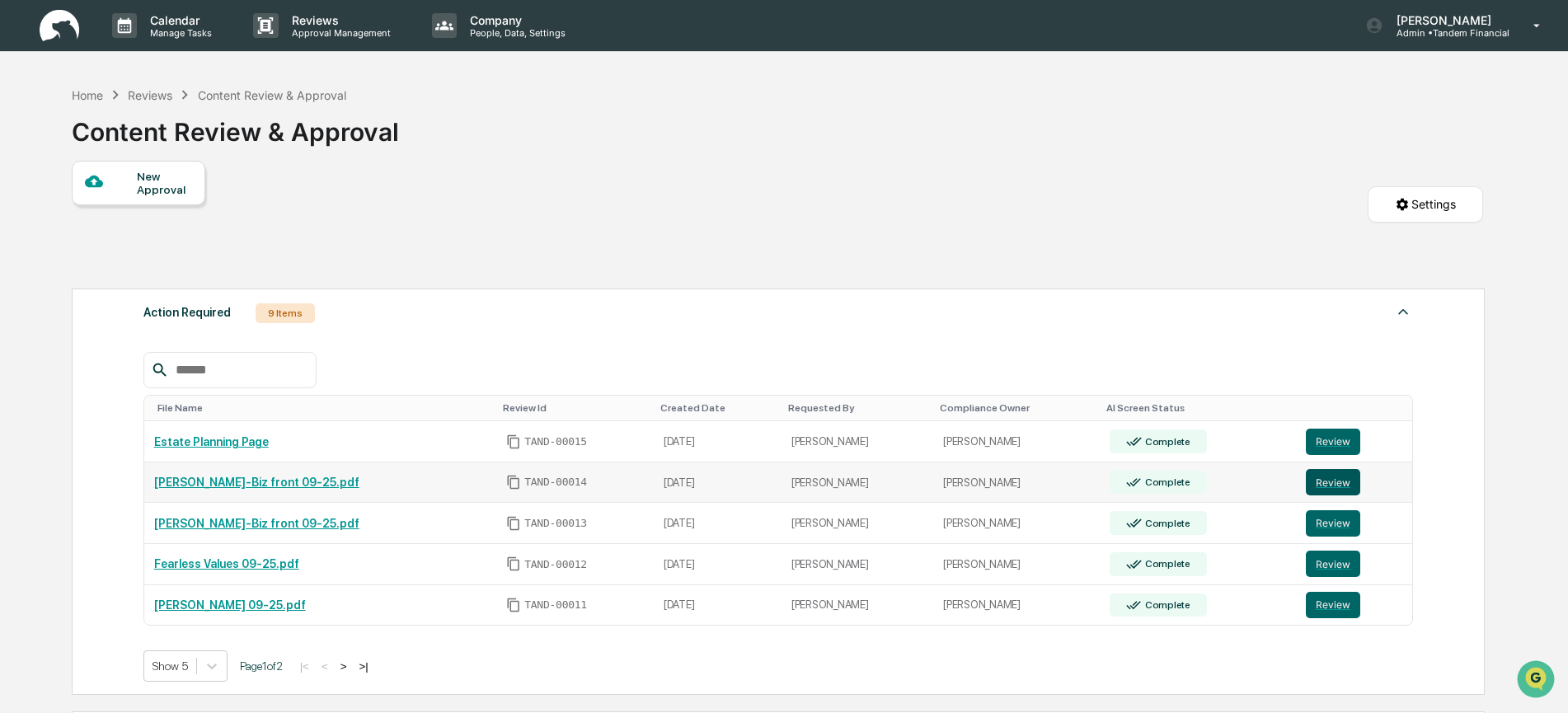
click at [1322, 477] on button "Review" at bounding box center [1333, 483] width 55 height 26
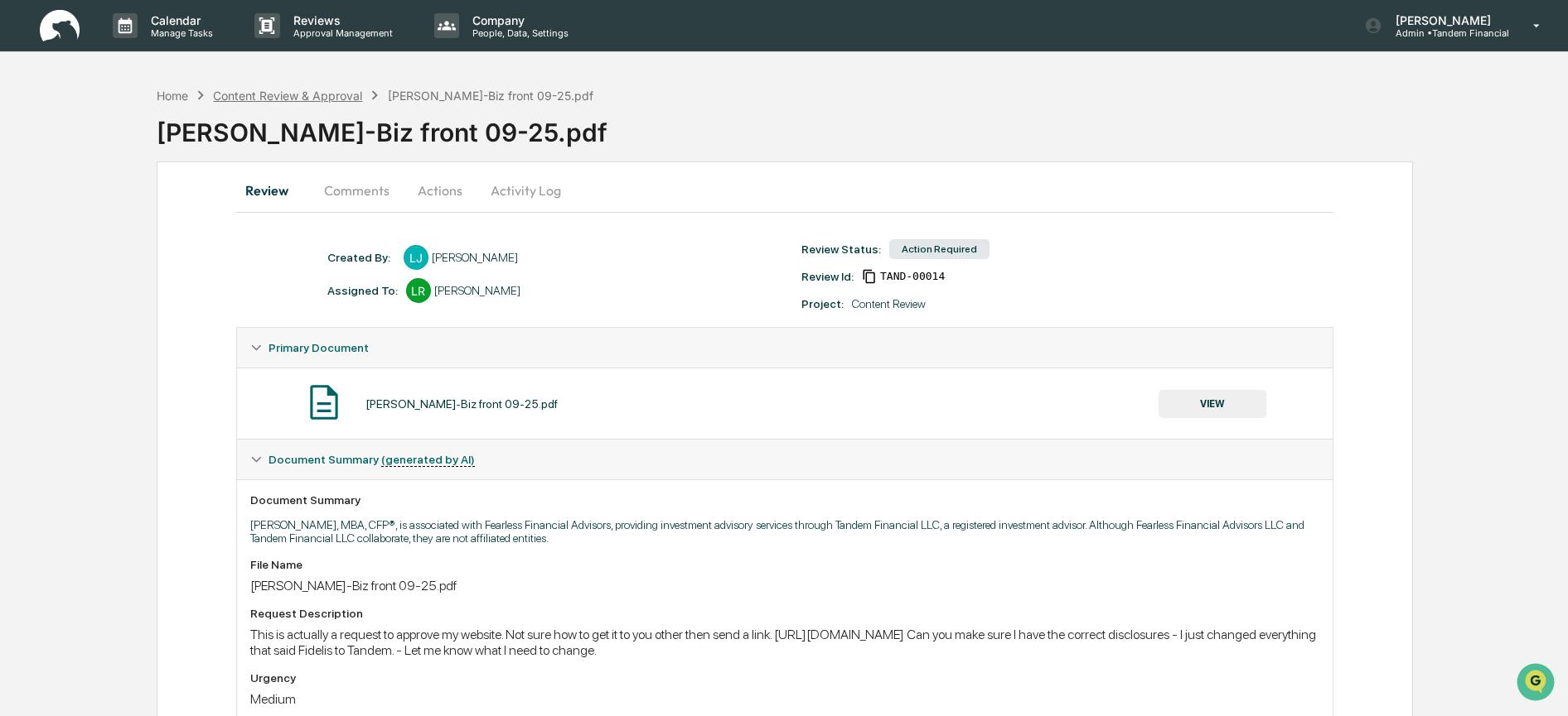
click at [250, 96] on div "Content Review & Approval" at bounding box center [287, 95] width 149 height 14
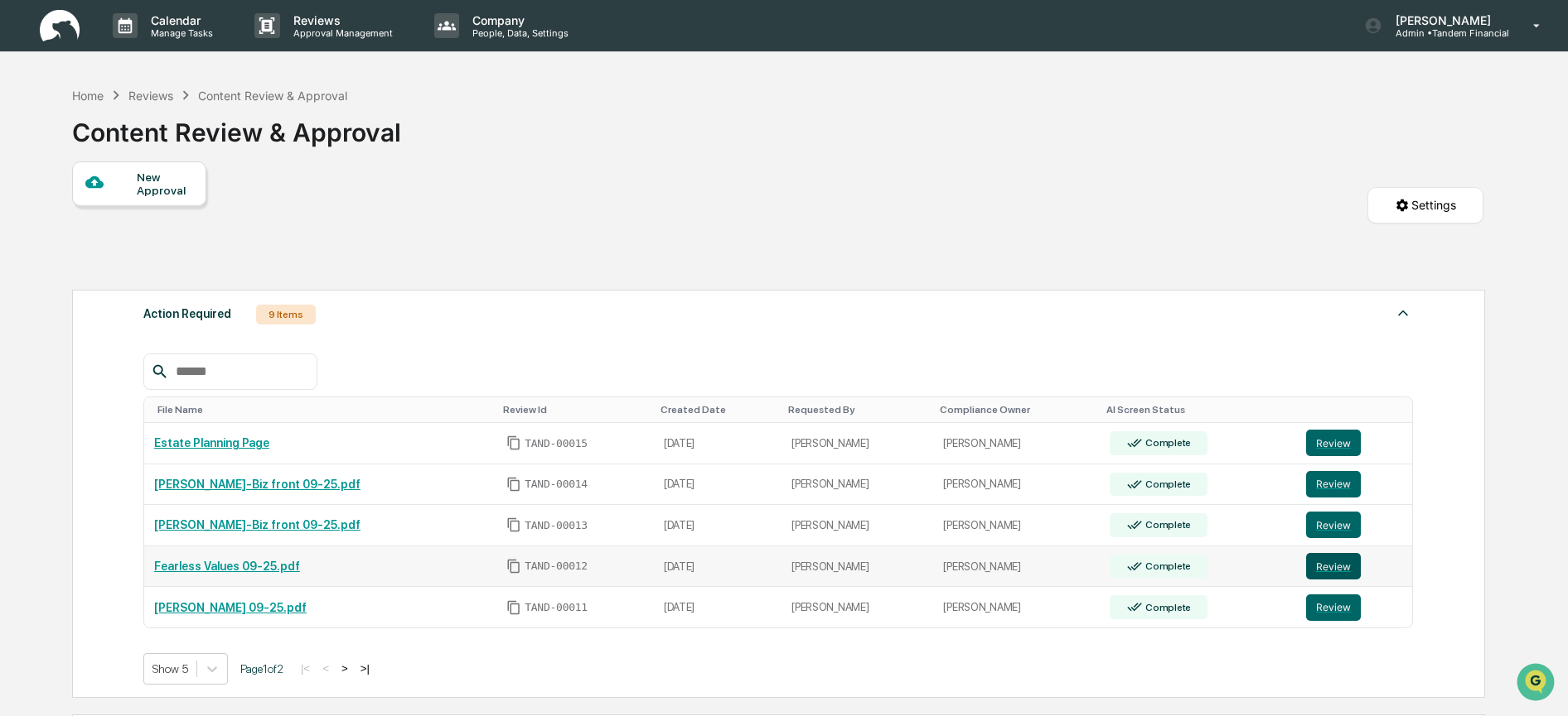
click at [1325, 566] on button "Review" at bounding box center [1334, 567] width 55 height 26
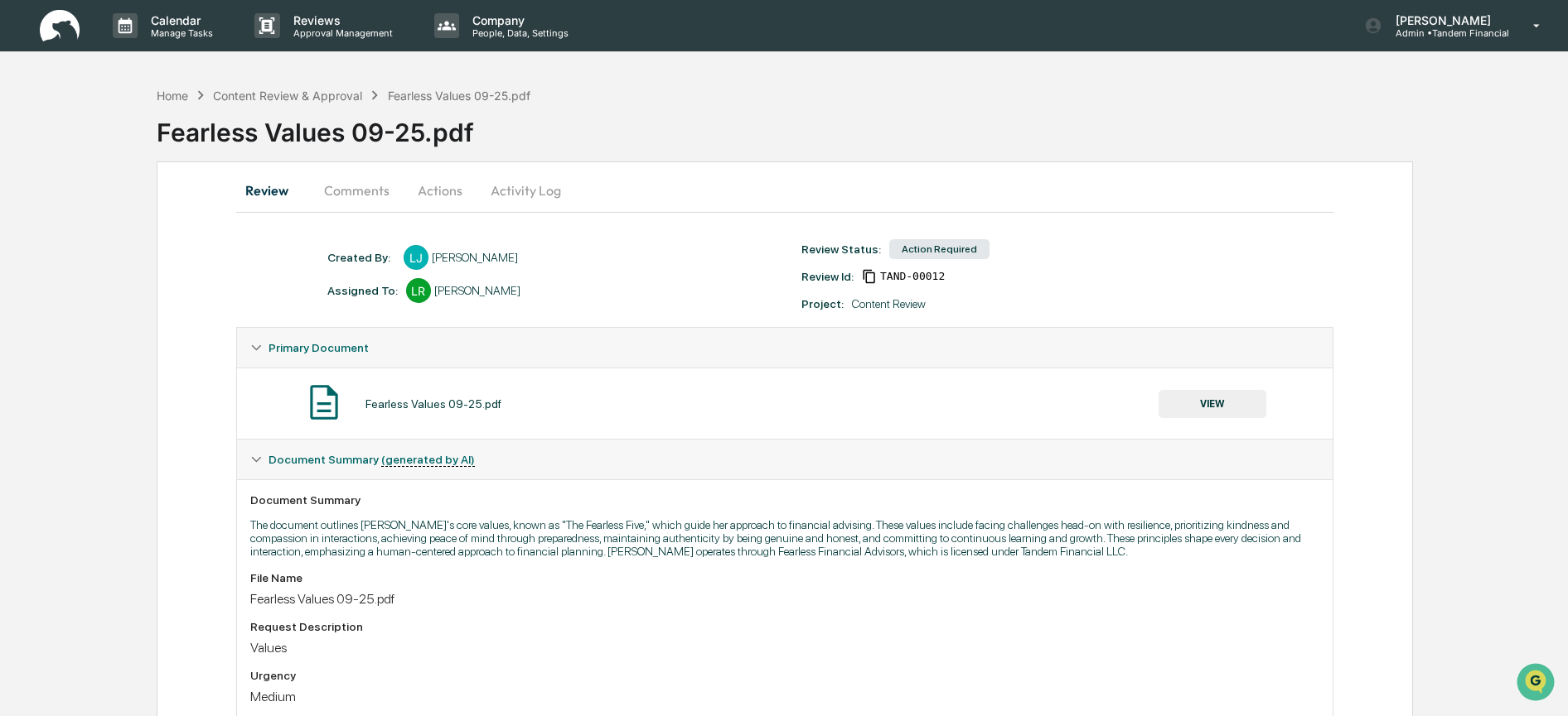
click at [1203, 400] on button "VIEW" at bounding box center [1213, 404] width 108 height 28
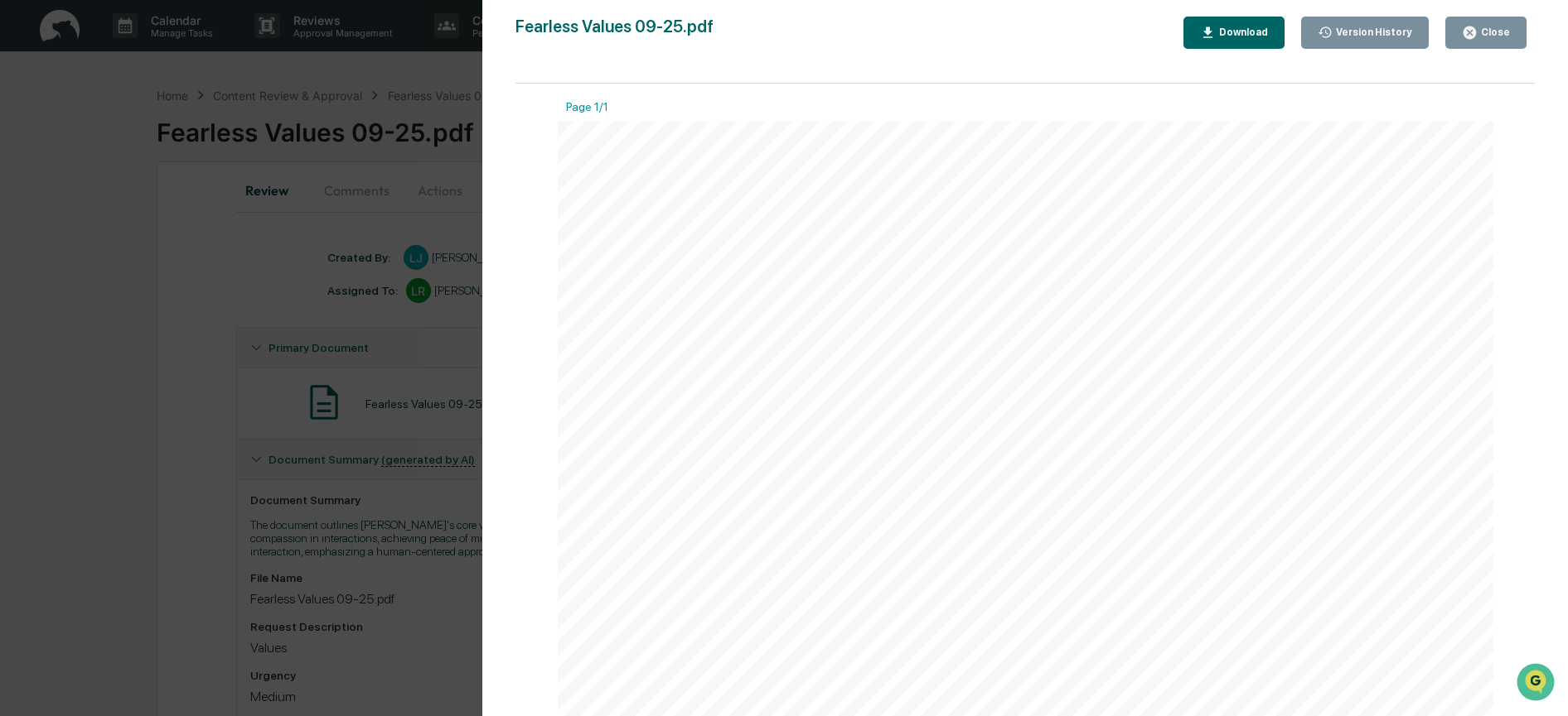
click at [1494, 24] on button "Close" at bounding box center [1486, 33] width 81 height 32
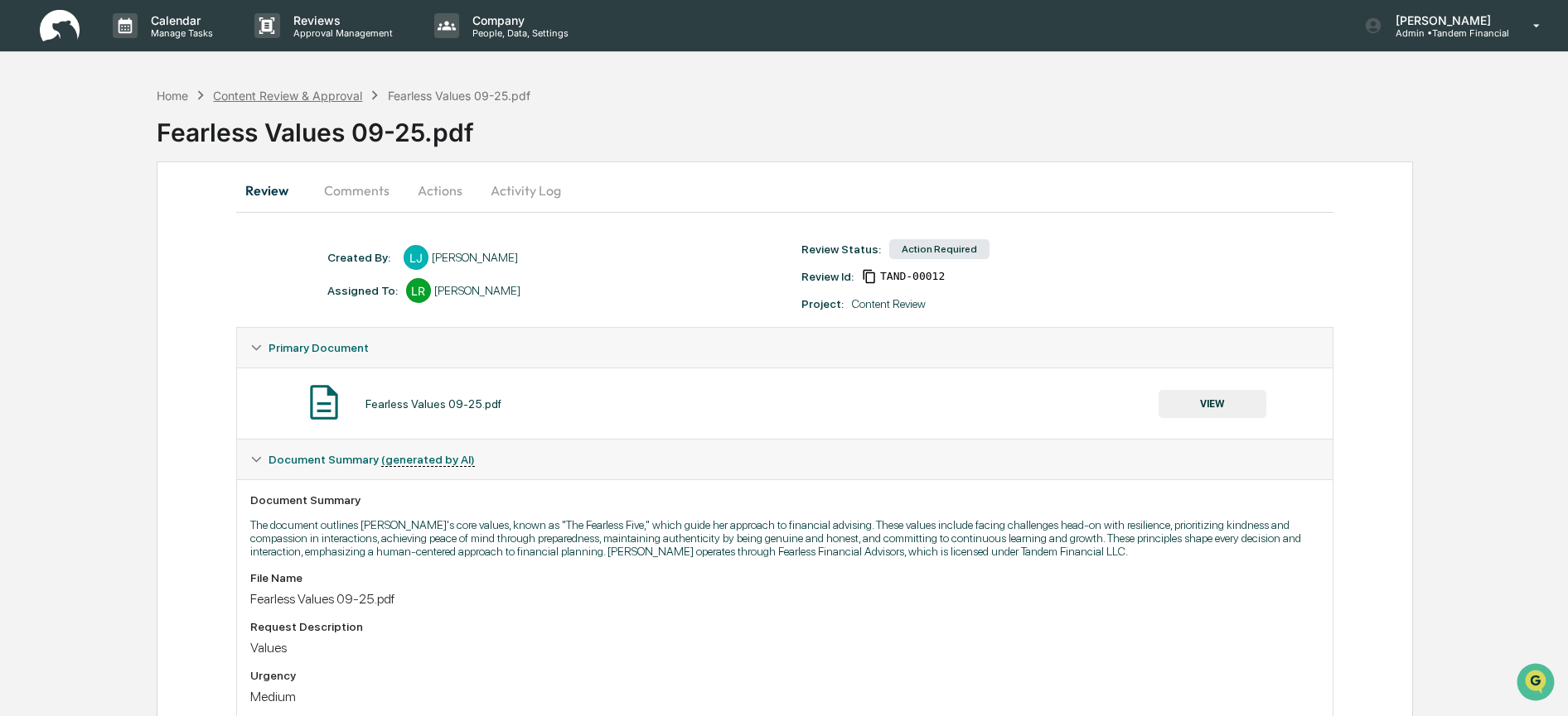
click at [239, 97] on div "Content Review & Approval" at bounding box center [287, 95] width 149 height 14
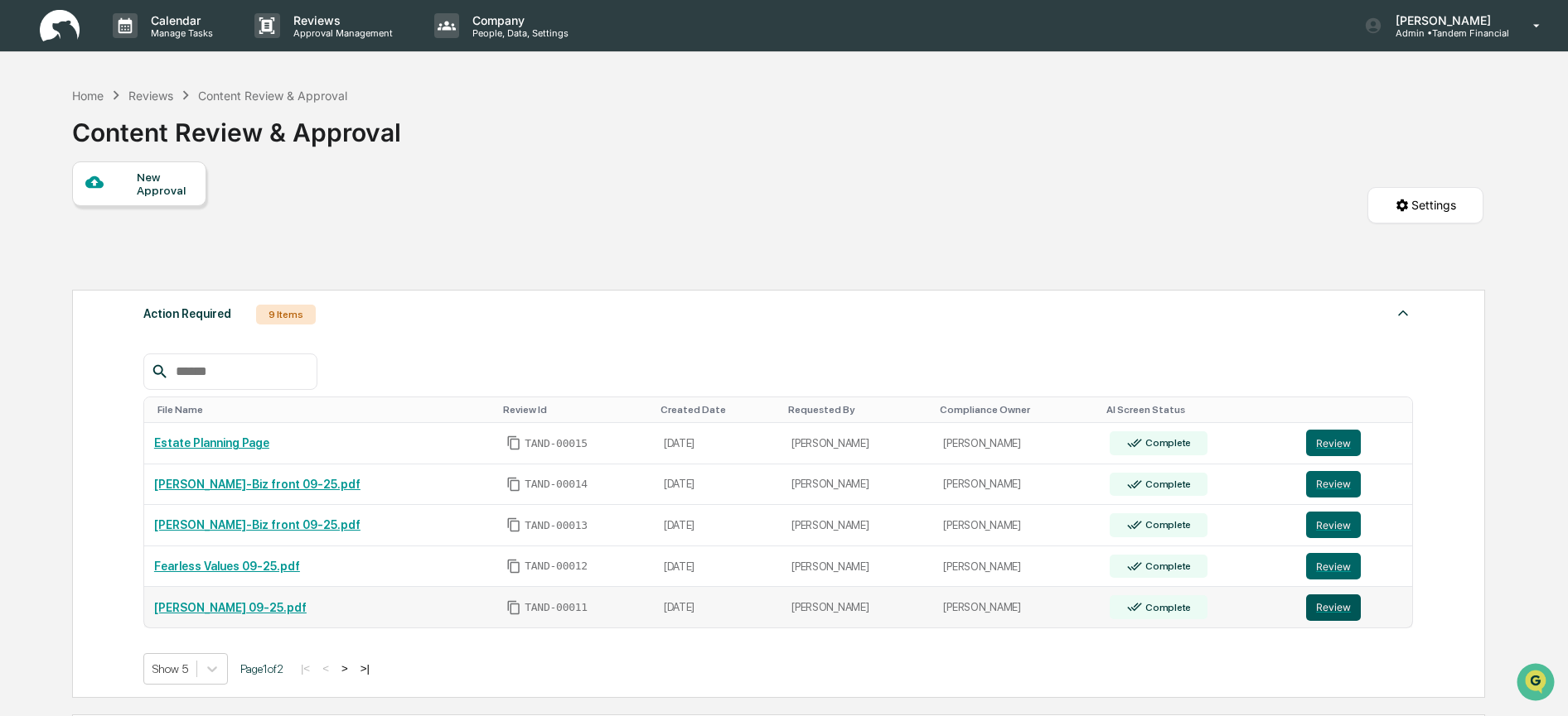
click at [1328, 607] on button "Review" at bounding box center [1334, 607] width 55 height 26
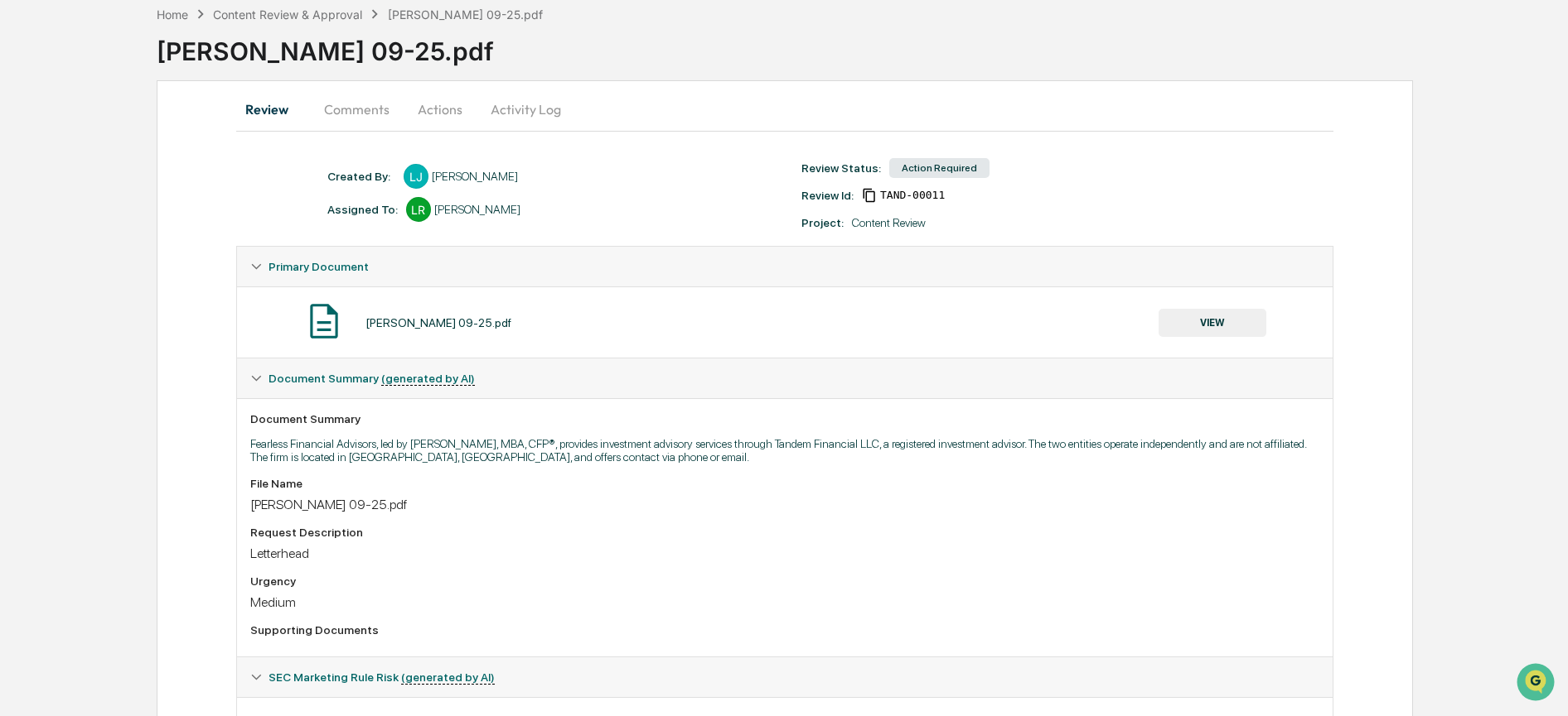
scroll to position [192, 0]
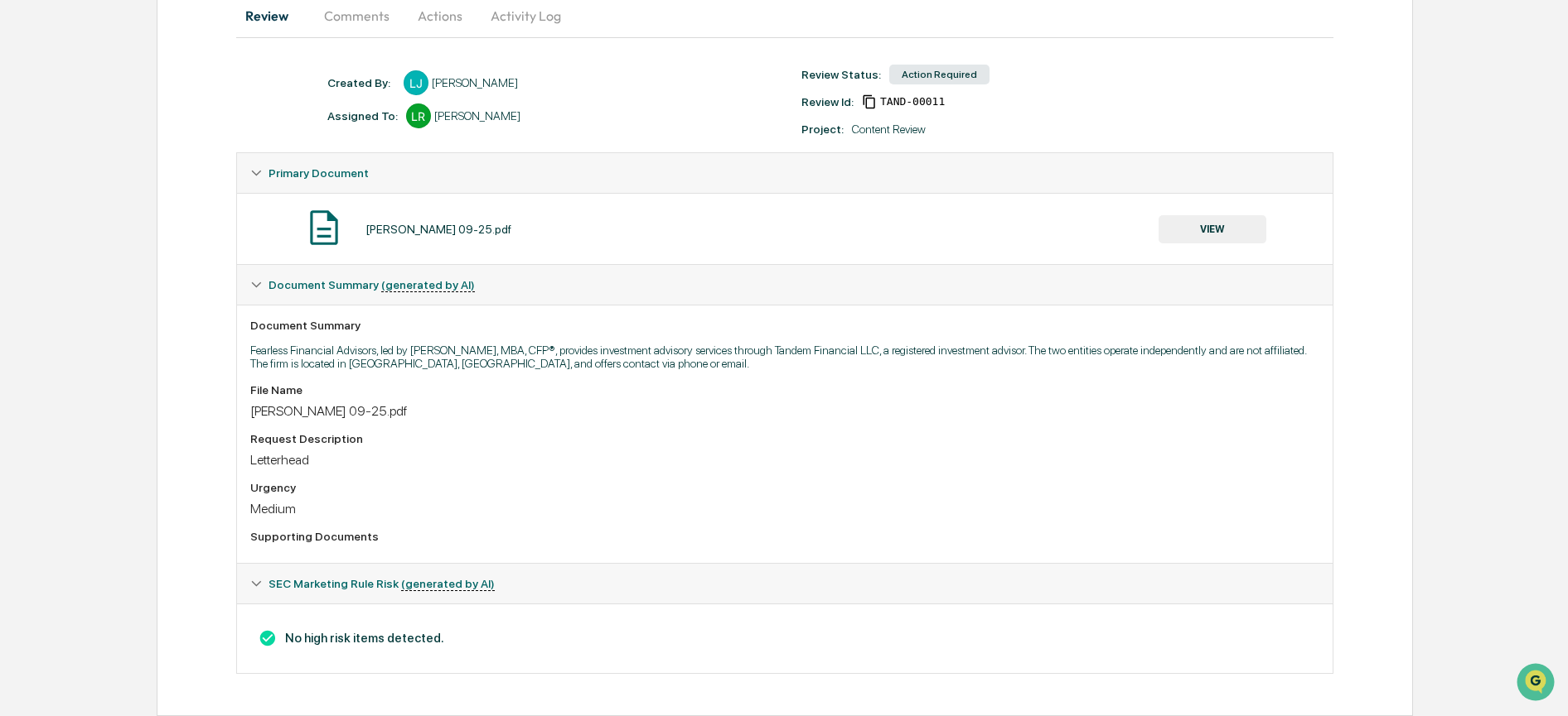
click at [1204, 215] on button "VIEW" at bounding box center [1213, 230] width 108 height 28
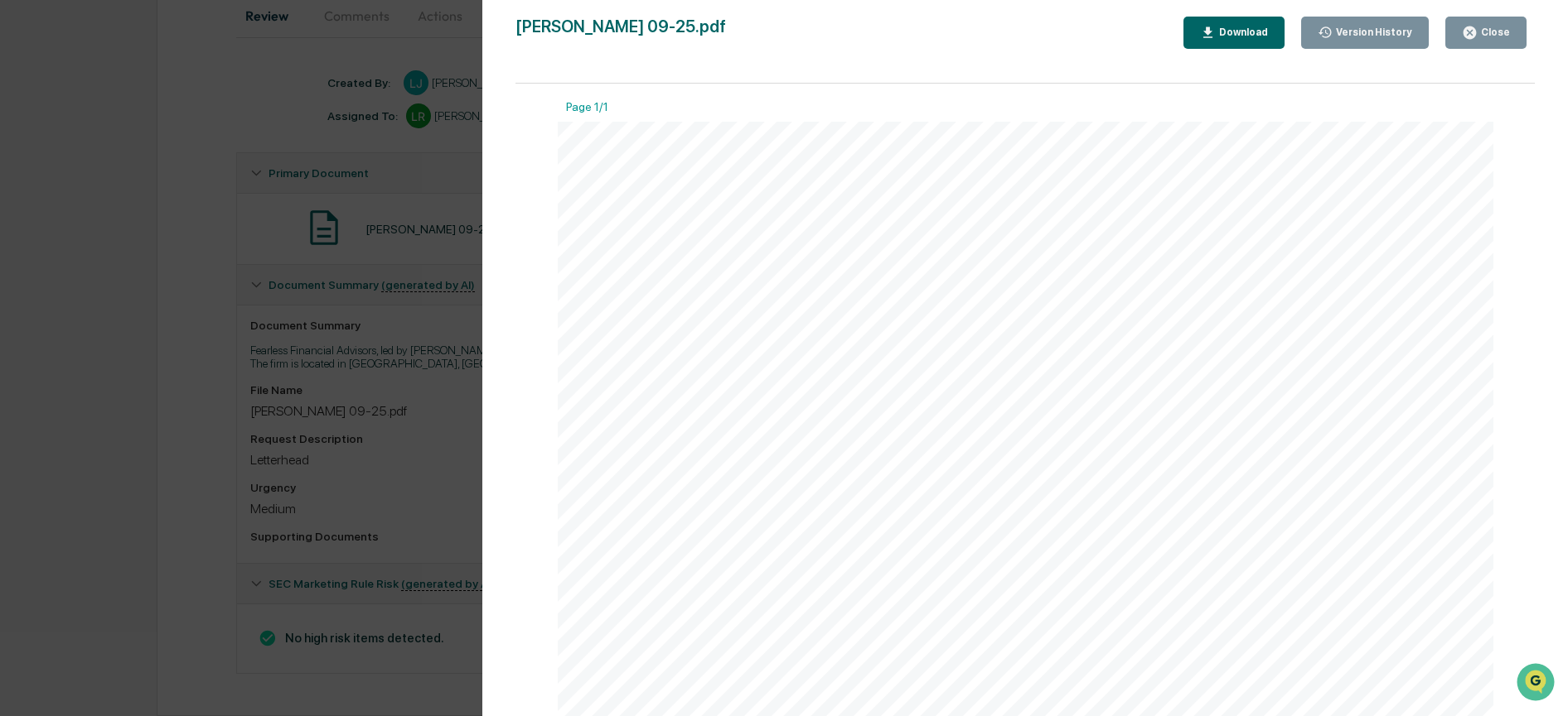
scroll to position [616, 0]
click at [1480, 30] on div "Close" at bounding box center [1493, 32] width 32 height 11
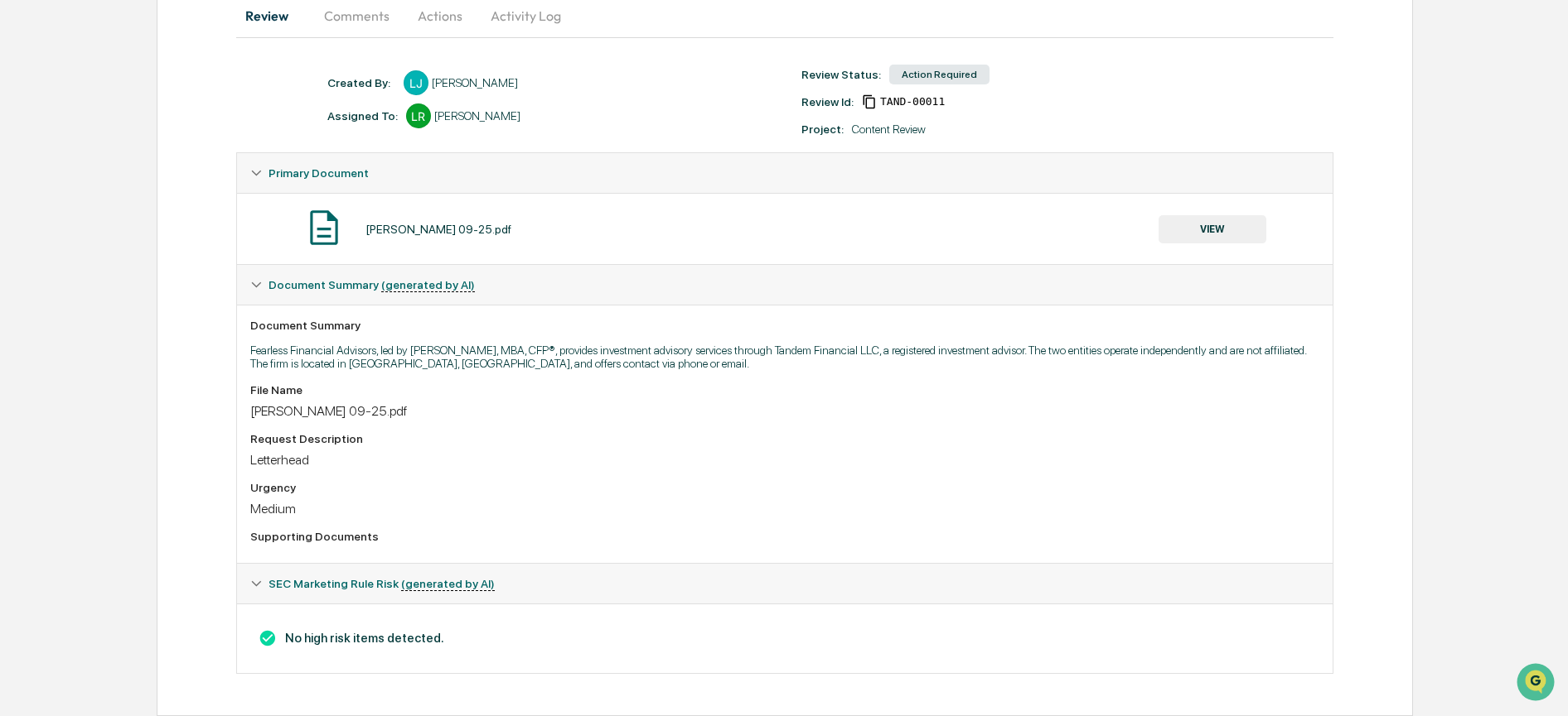
scroll to position [0, 0]
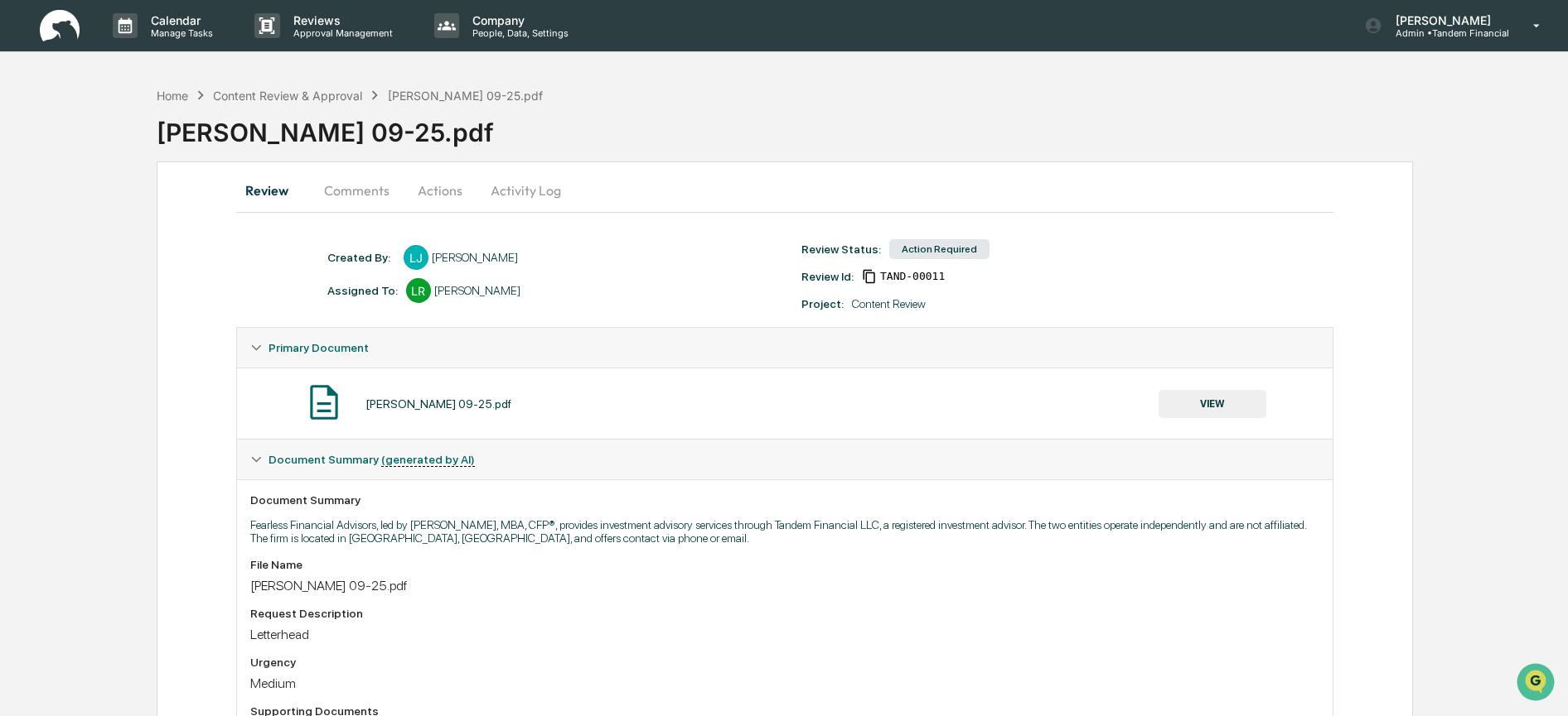
click at [373, 191] on button "Comments" at bounding box center [356, 191] width 92 height 40
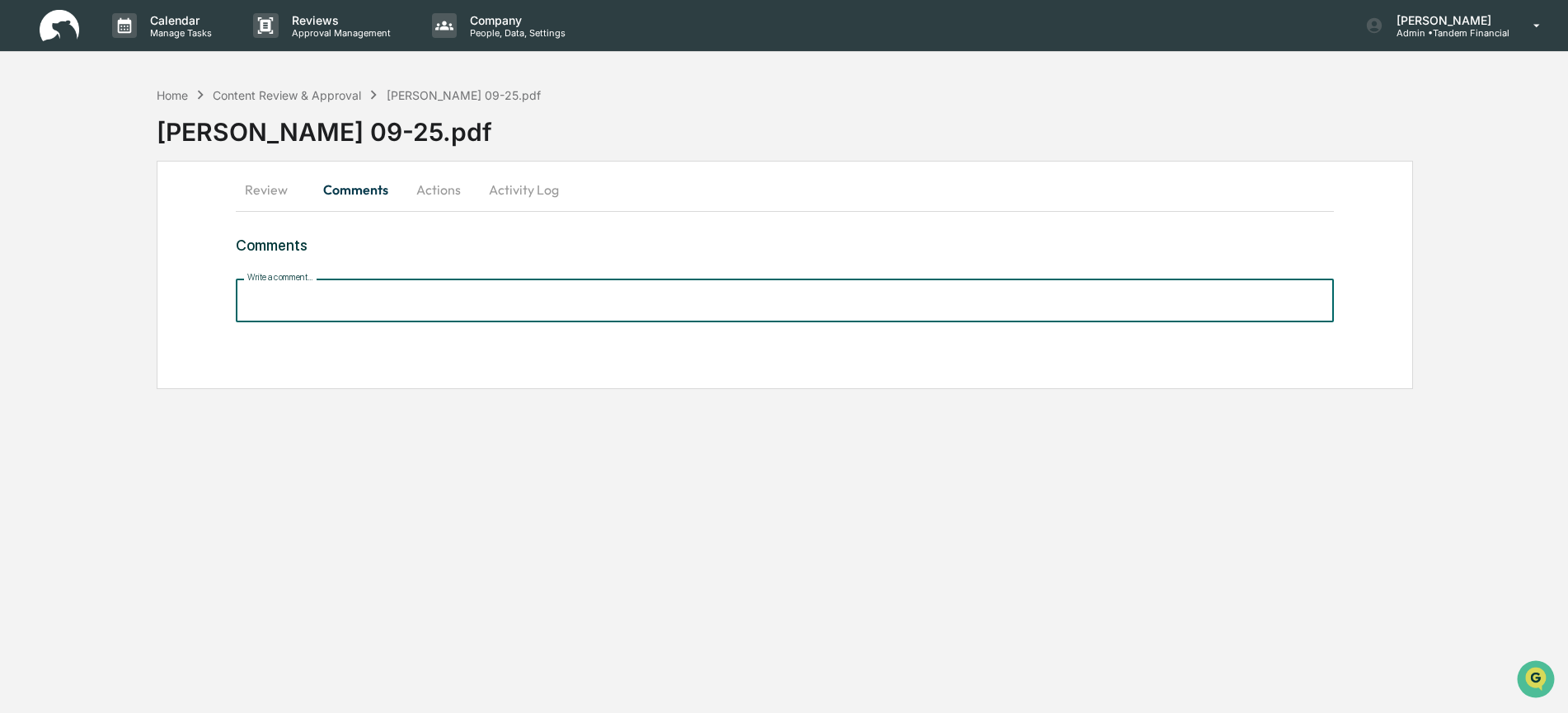
click at [392, 295] on input "Write a comment..." at bounding box center [784, 300] width 1097 height 43
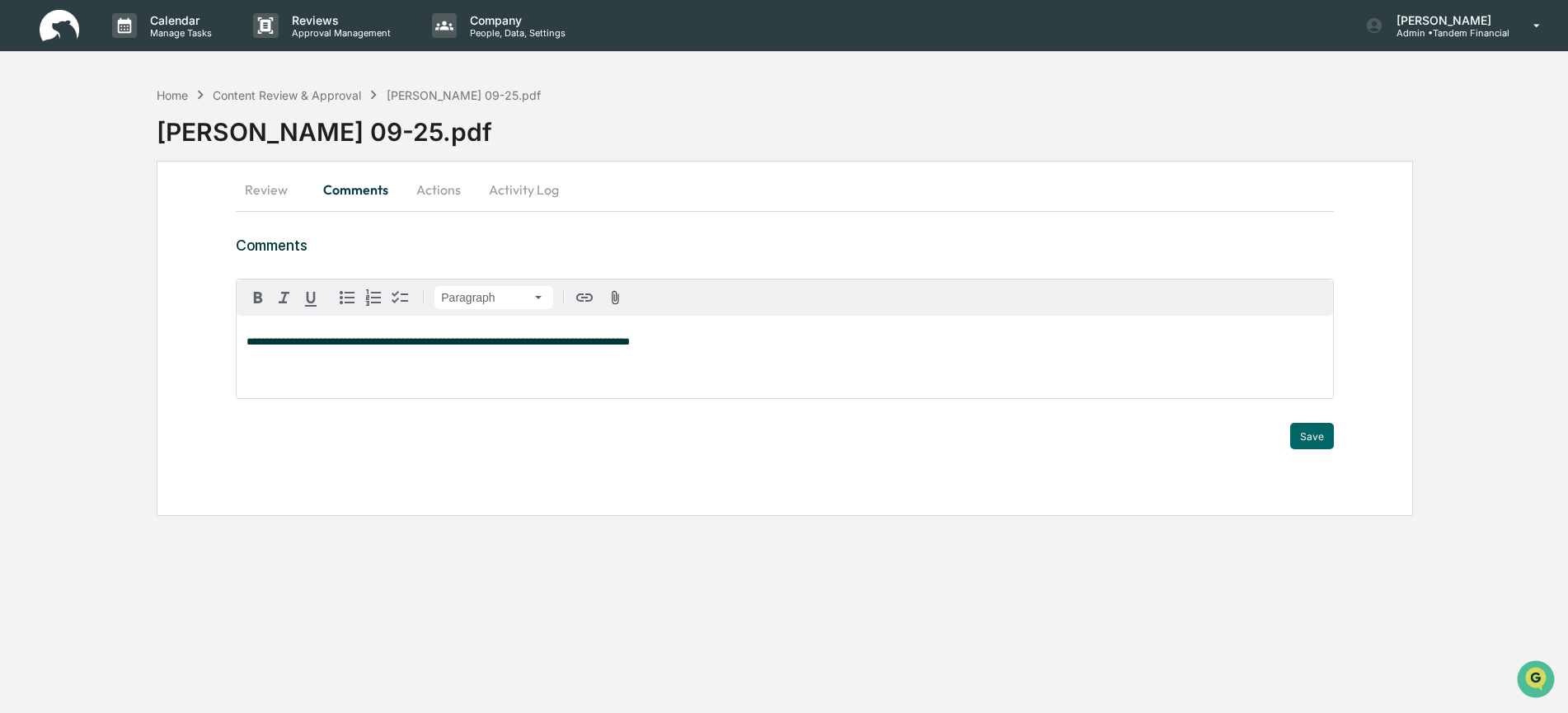
click at [337, 340] on span "**********" at bounding box center [438, 341] width 384 height 10
click at [1315, 438] on button "Save" at bounding box center [1311, 436] width 43 height 26
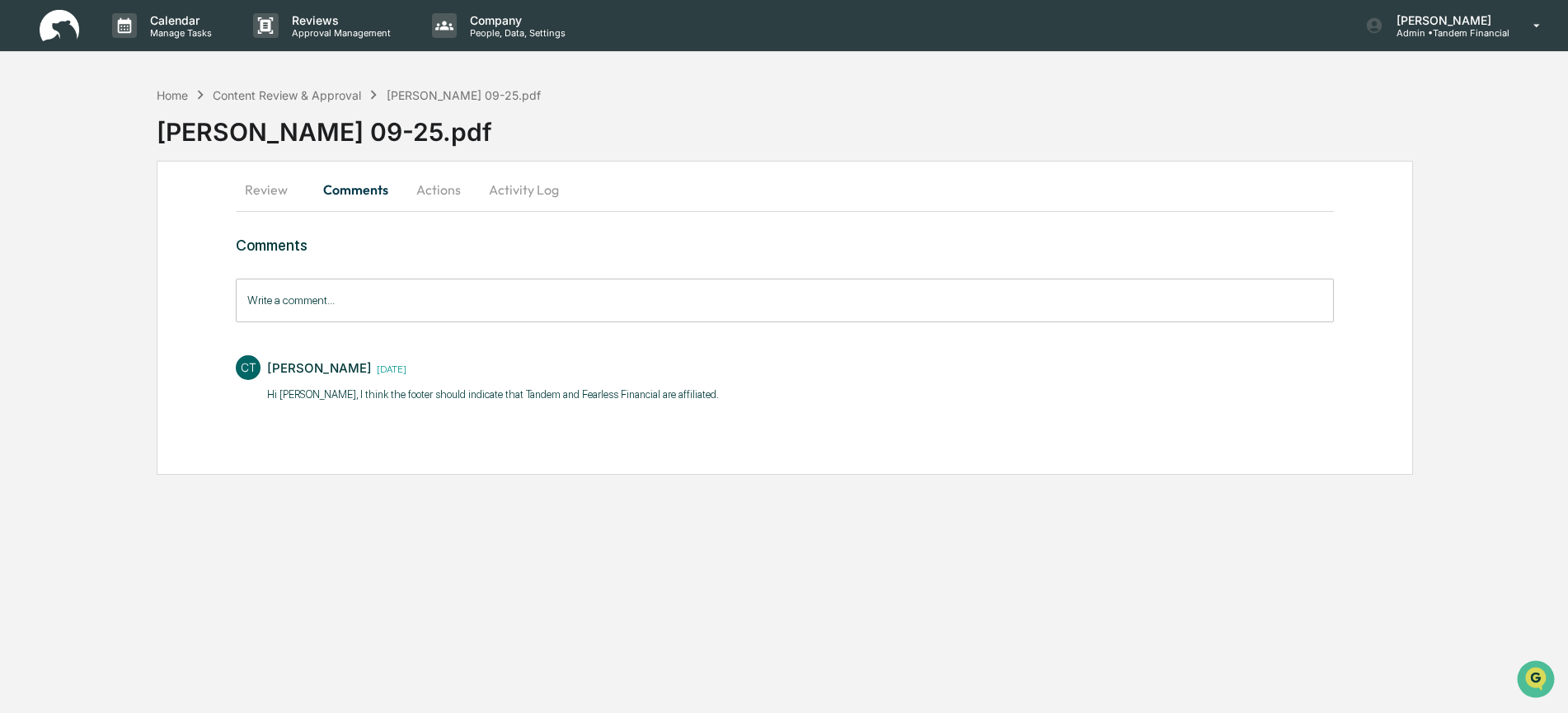
click at [260, 193] on button "Review" at bounding box center [273, 190] width 74 height 40
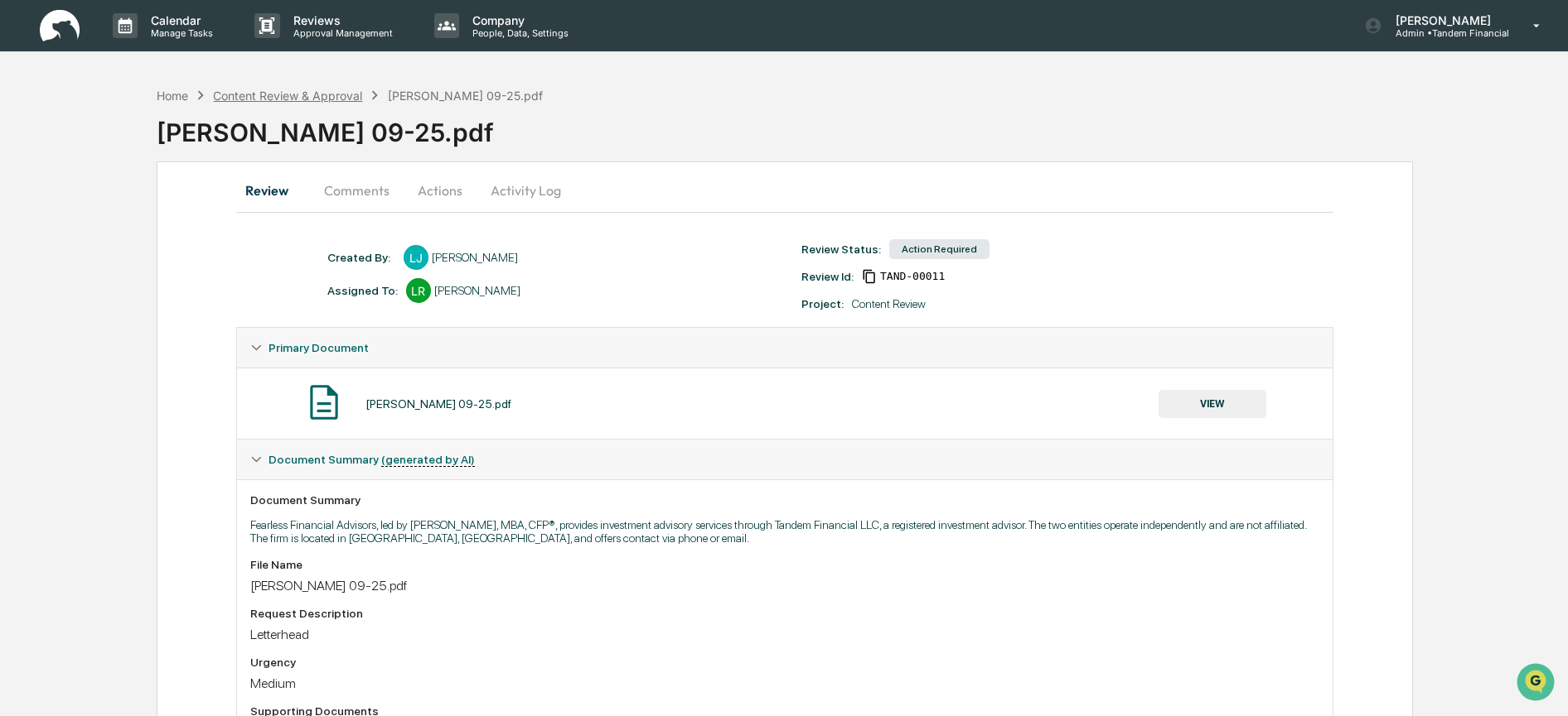
click at [233, 95] on div "Content Review & Approval" at bounding box center [287, 95] width 149 height 14
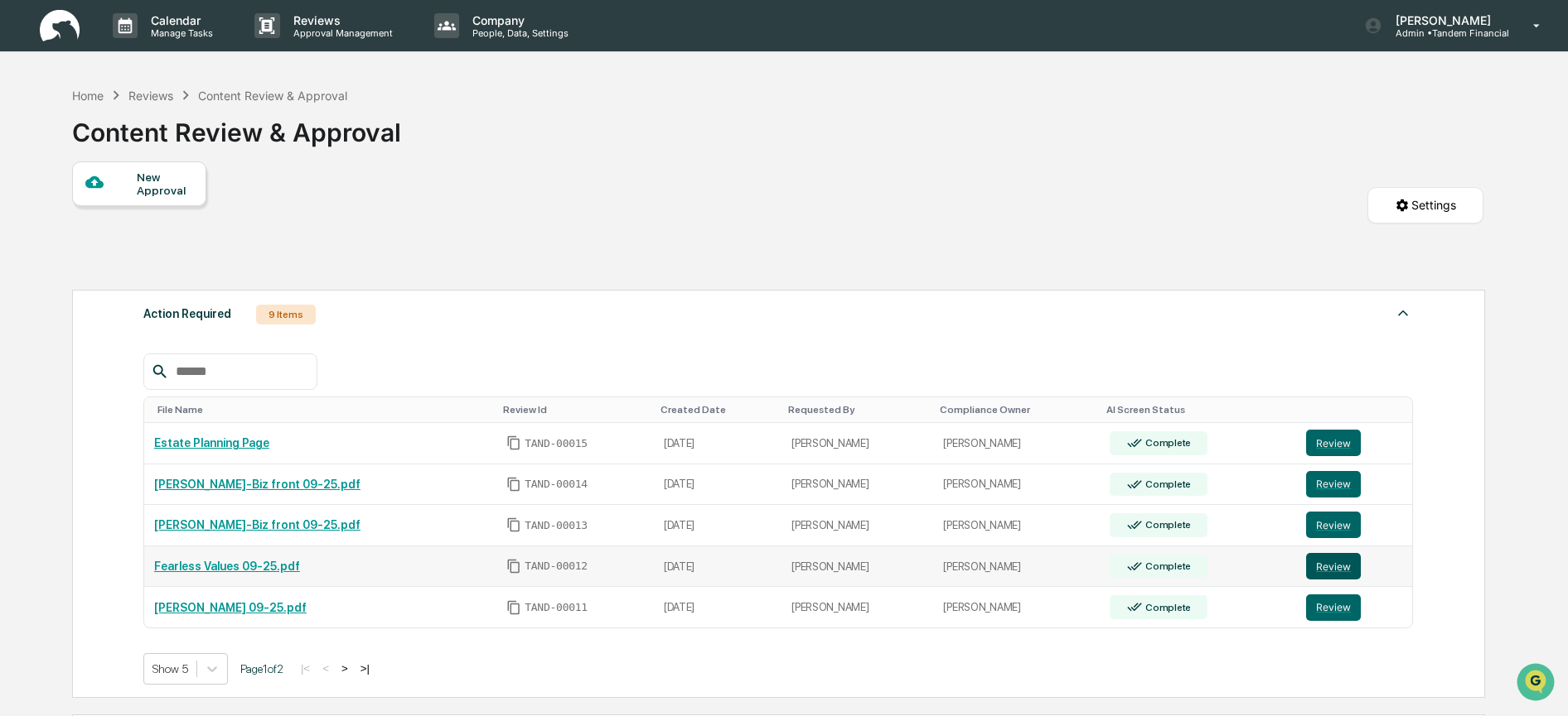
click at [1320, 560] on button "Review" at bounding box center [1334, 567] width 55 height 26
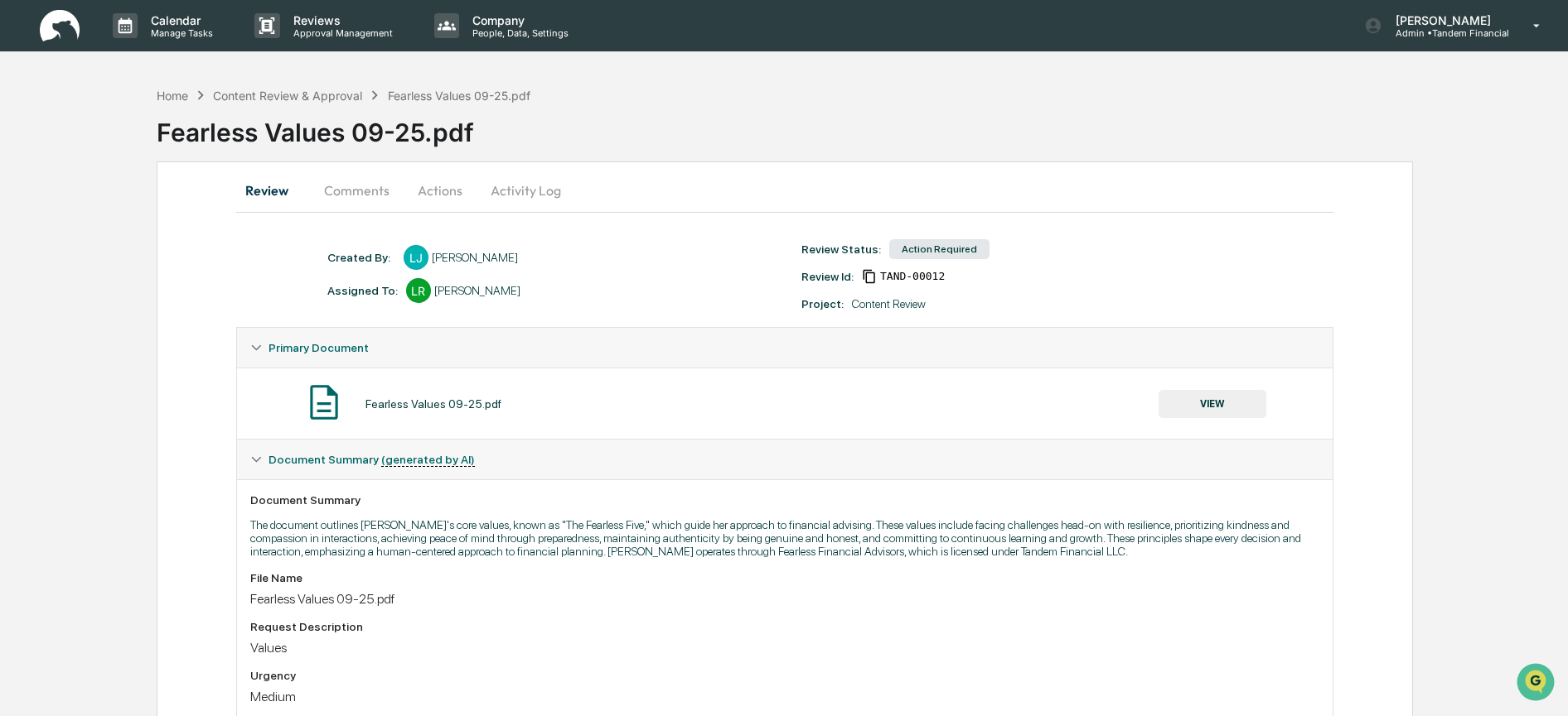
click at [1215, 404] on button "VIEW" at bounding box center [1213, 404] width 108 height 28
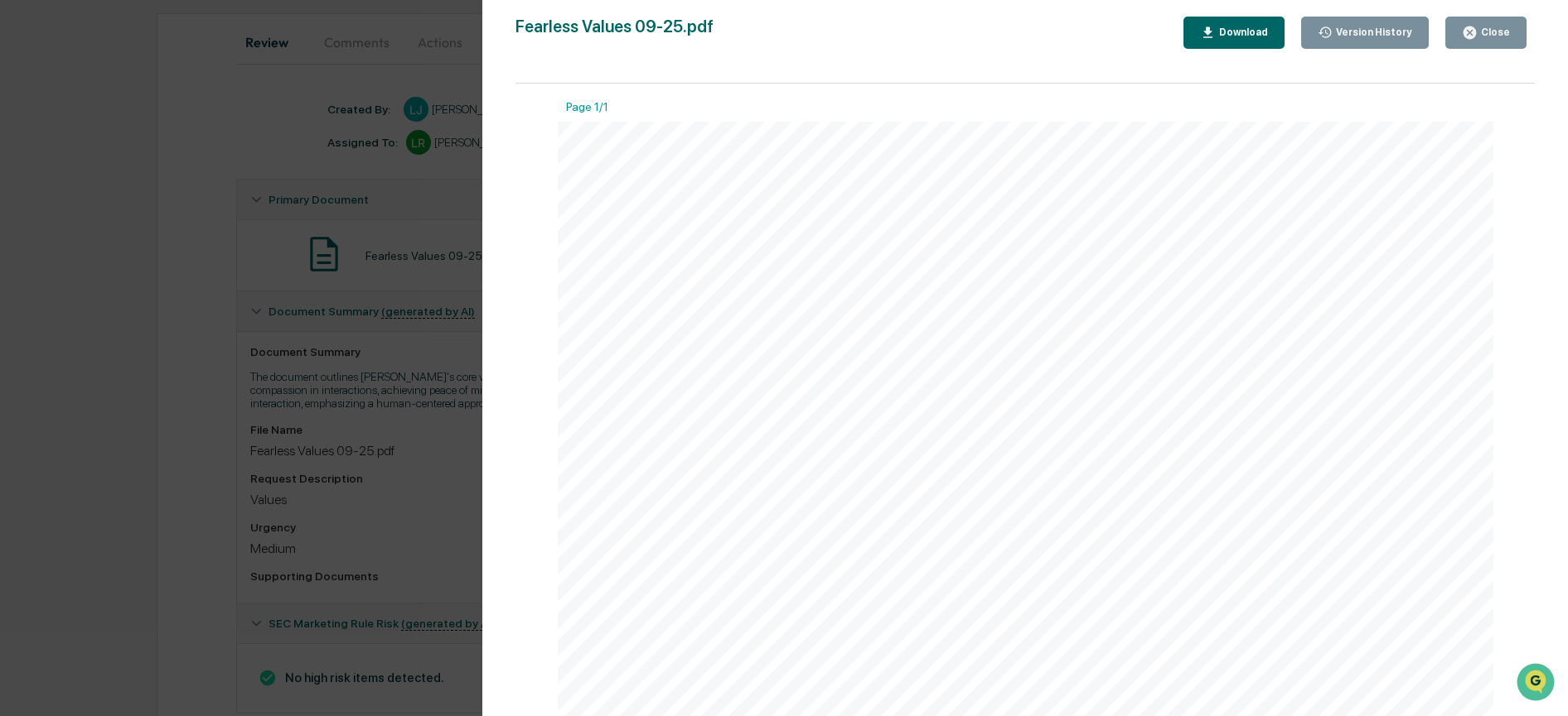
click at [1496, 30] on div "Close" at bounding box center [1493, 32] width 32 height 11
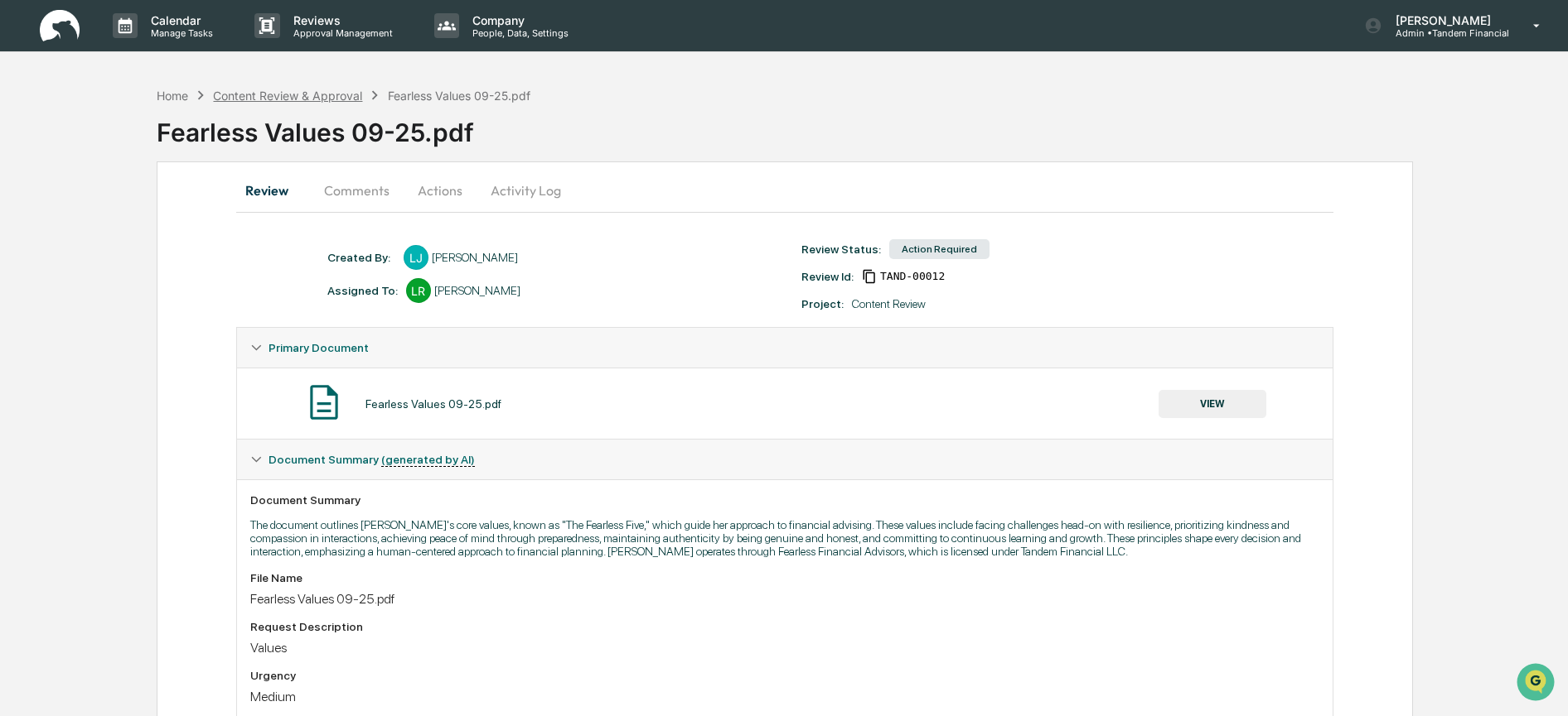
click at [312, 94] on div "Content Review & Approval" at bounding box center [287, 95] width 149 height 14
